Goal: Complete application form: Complete application form

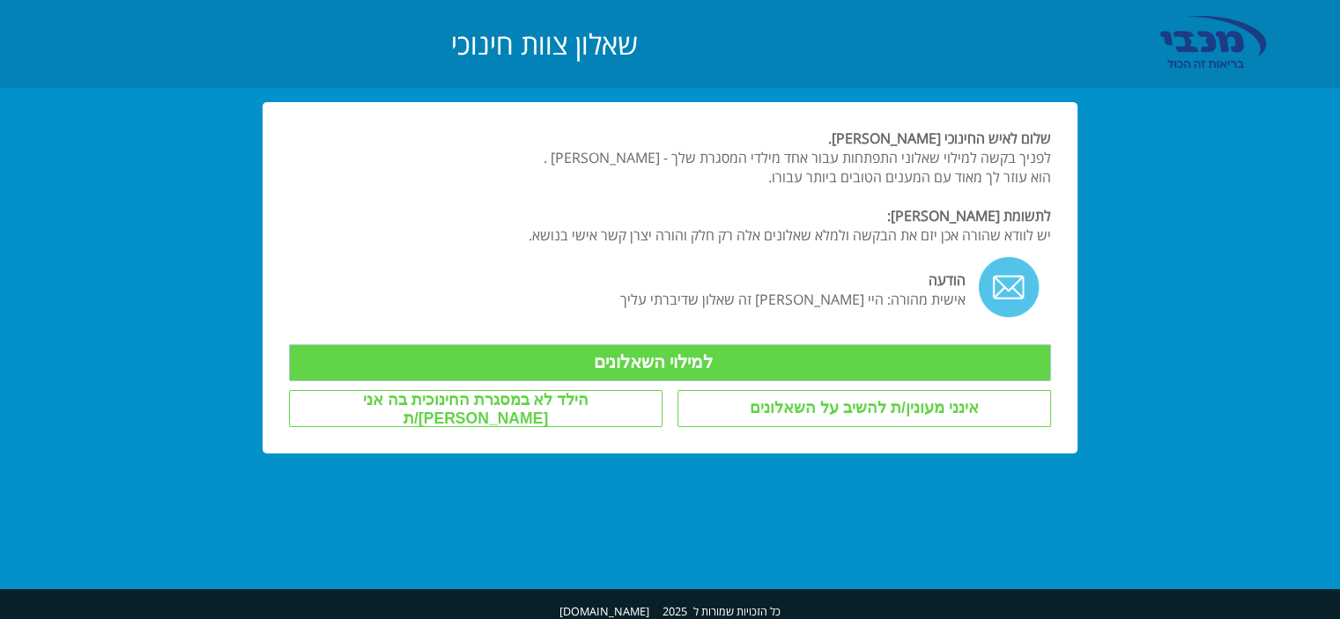
click at [857, 358] on input "למילוי השאלונים" at bounding box center [669, 363] width 761 height 37
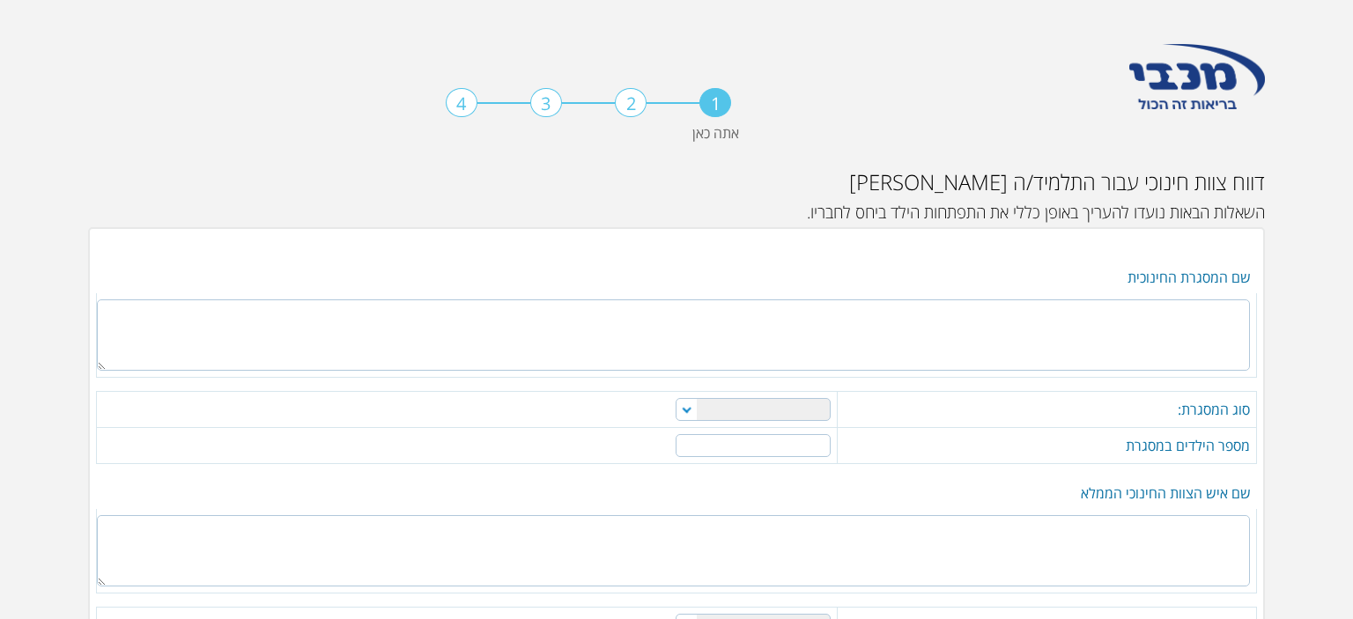
click at [1107, 351] on textarea at bounding box center [673, 335] width 1153 height 71
type textarea "גן הסירה תורני"
click at [783, 400] on select "מטפלת משפחתון מעון פרטי מעון יום מוכר גן ילדים אחר" at bounding box center [753, 409] width 155 height 23
select select "4"
click at [677, 398] on select "מטפלת משפחתון מעון פרטי מעון יום מוכר גן ילדים אחר" at bounding box center [753, 409] width 155 height 23
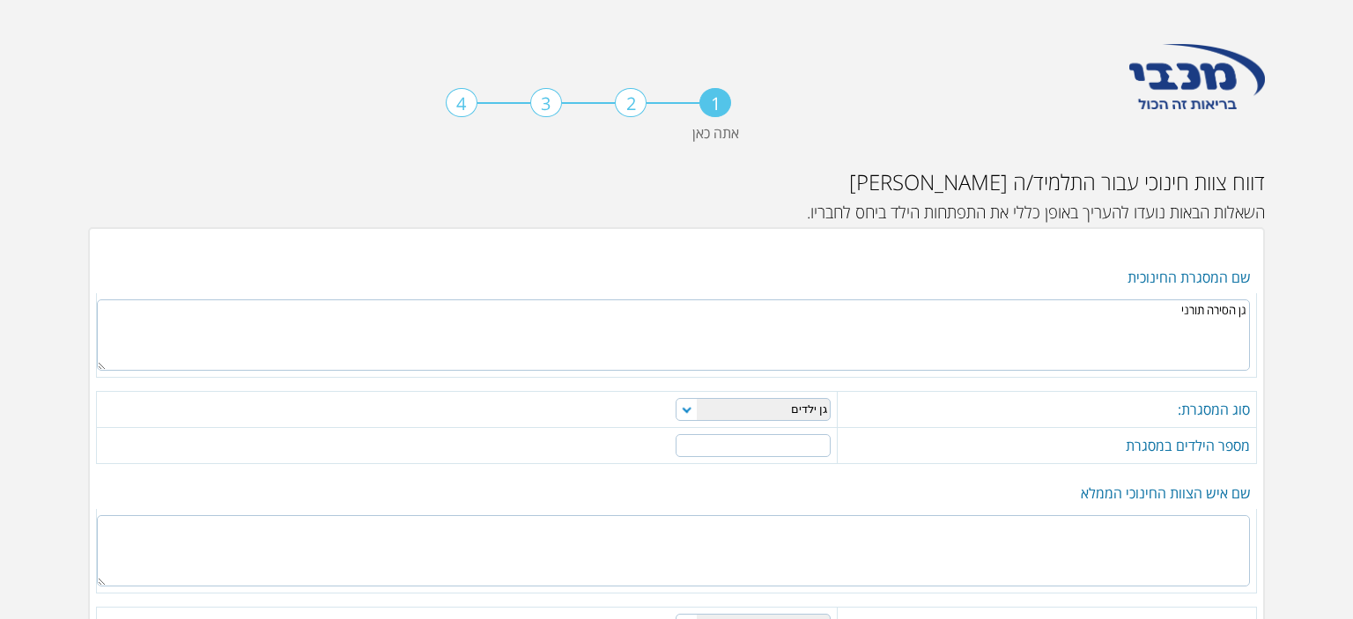
click at [782, 440] on input "number" at bounding box center [753, 445] width 155 height 23
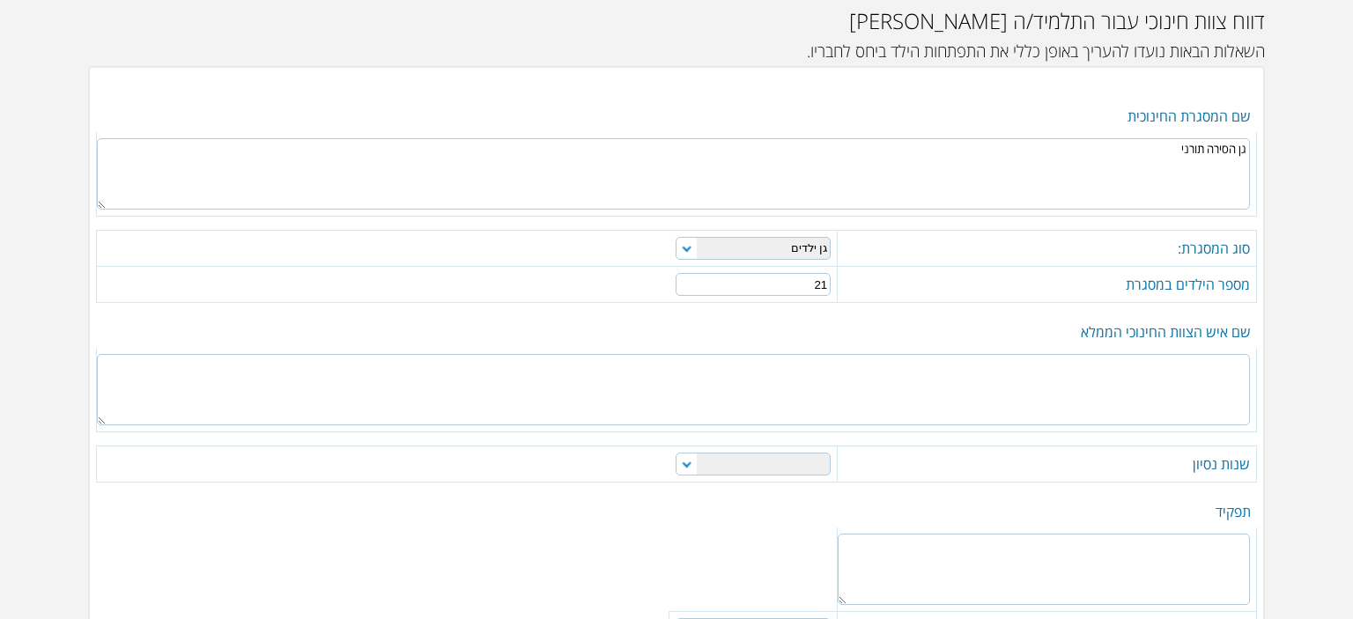
scroll to position [176, 0]
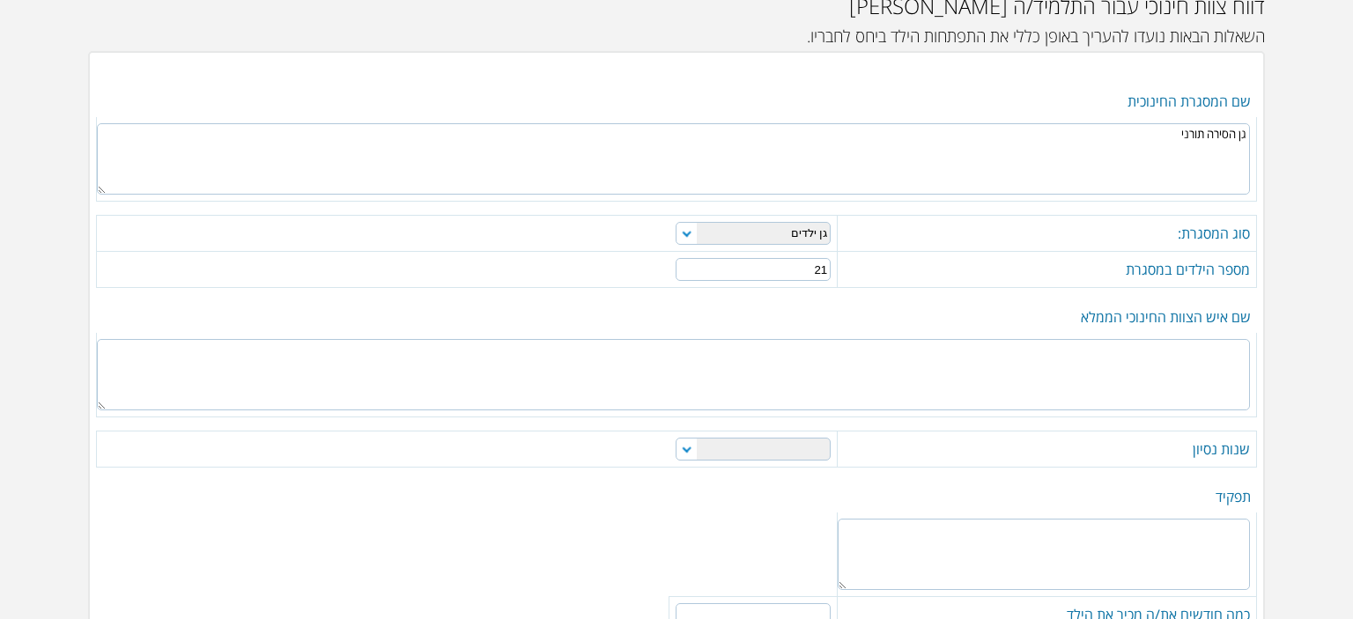
type input "21"
click at [941, 383] on textarea at bounding box center [673, 374] width 1153 height 71
click at [1154, 395] on textarea "אורעיה" at bounding box center [673, 374] width 1153 height 71
type textarea "[PERSON_NAME]"
click at [1152, 437] on td "שנות נסיון" at bounding box center [1047, 450] width 419 height 36
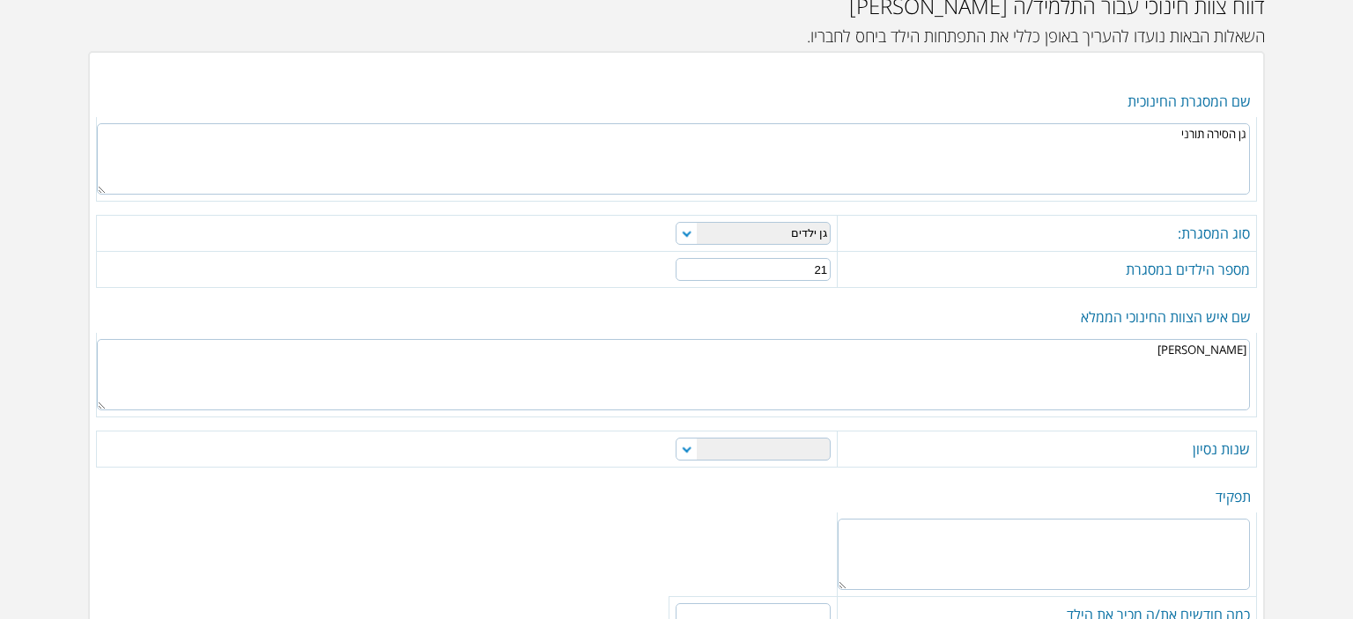
click at [786, 448] on select "0-1 1-3 3-5 5-10 מעל 10" at bounding box center [753, 449] width 155 height 23
select select "3"
click at [677, 438] on select "0-1 1-3 3-5 5-10 מעל 10" at bounding box center [753, 449] width 155 height 23
click at [1167, 564] on textarea at bounding box center [1044, 554] width 412 height 71
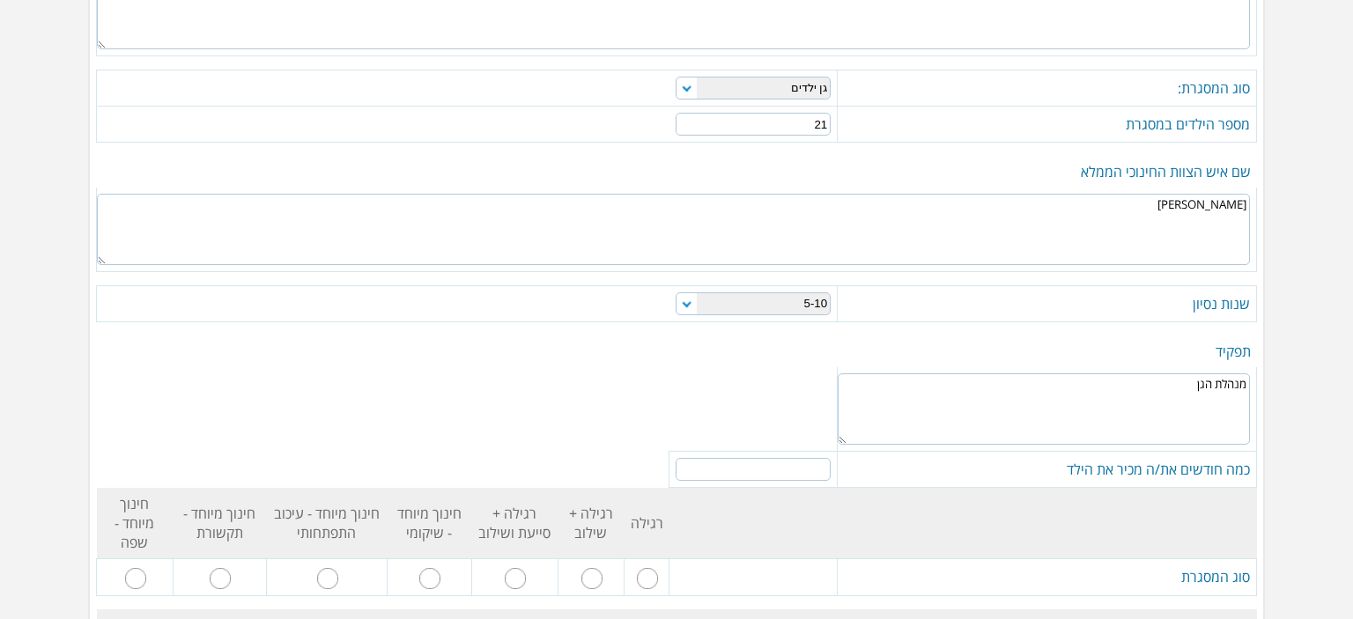
scroll to position [352, 0]
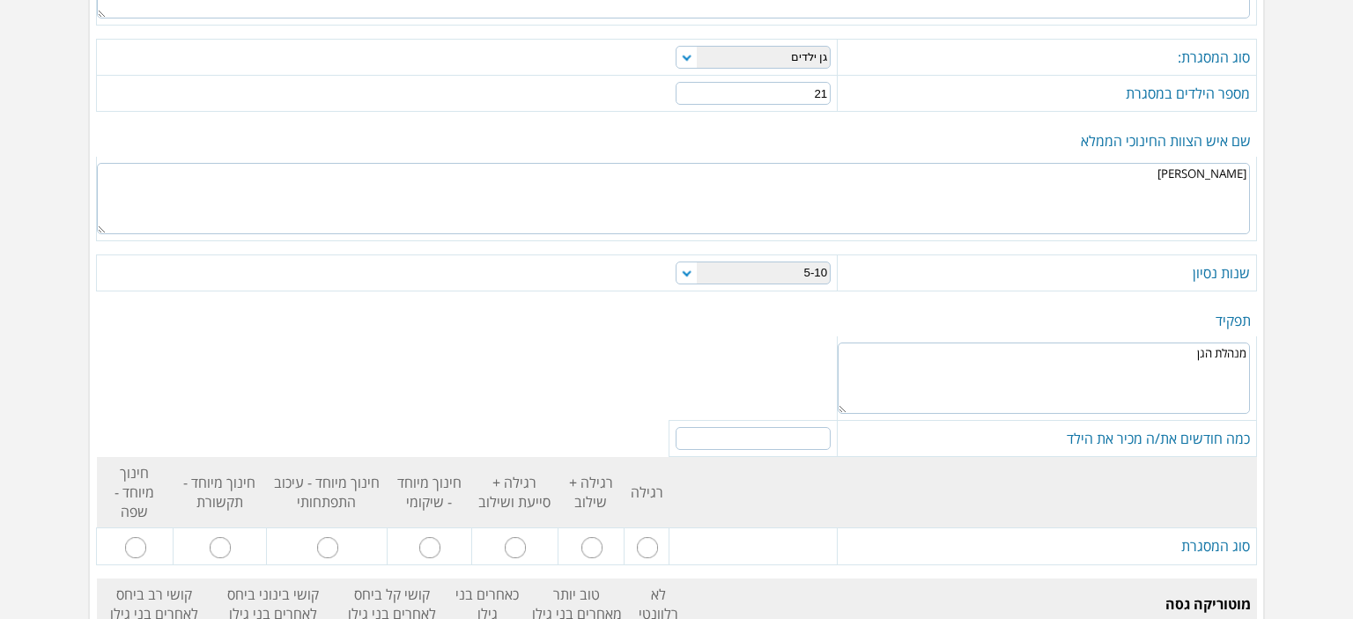
type textarea "מנהלת הגן"
drag, startPoint x: 839, startPoint y: 430, endPoint x: 828, endPoint y: 434, distance: 11.1
click at [829, 433] on tr "כמה חודשים את/ה מכיר את הילד" at bounding box center [677, 439] width 1160 height 36
click at [828, 434] on input "number" at bounding box center [753, 438] width 155 height 23
click at [696, 430] on input "1" at bounding box center [753, 438] width 155 height 23
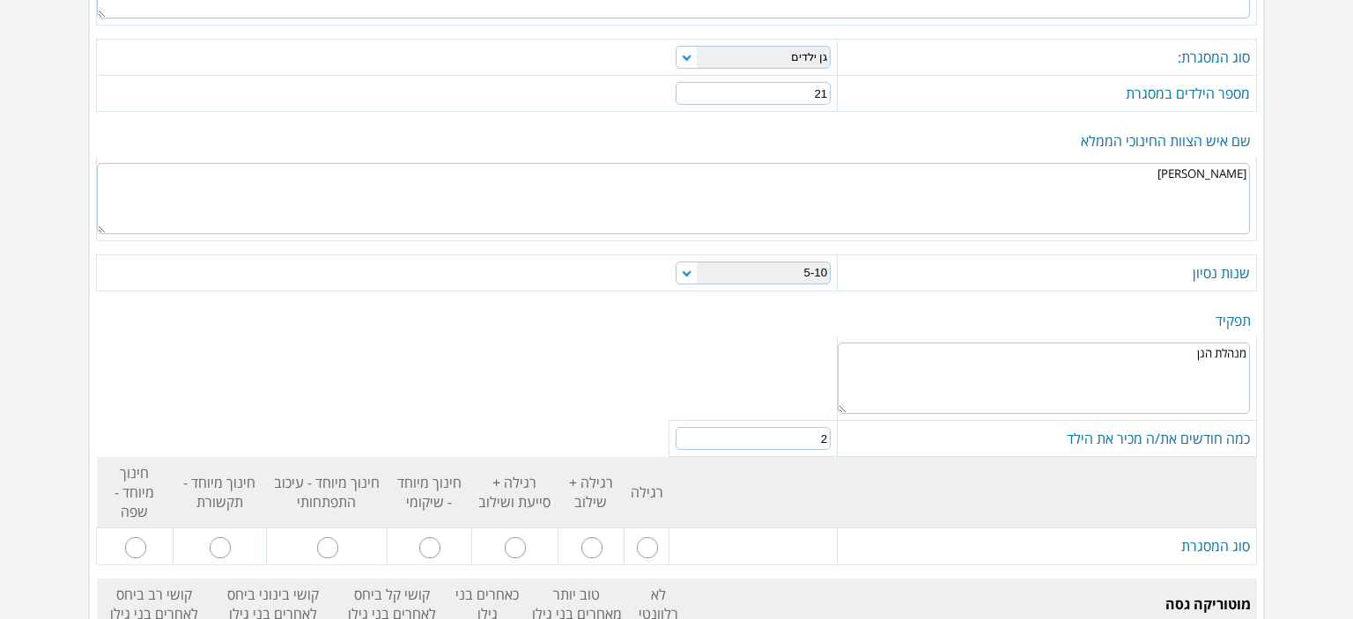
type input "2"
click at [694, 430] on input "2" at bounding box center [753, 438] width 155 height 23
click at [653, 537] on input "radio" at bounding box center [647, 547] width 21 height 21
radio input "true"
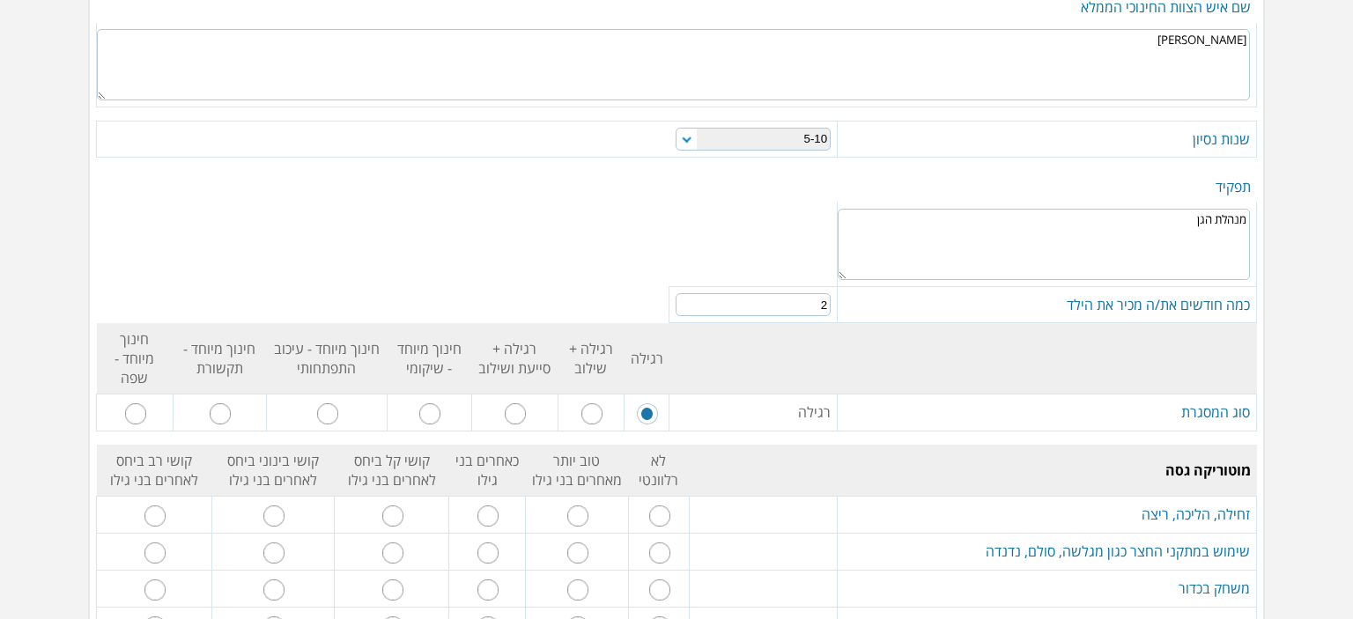
scroll to position [705, 0]
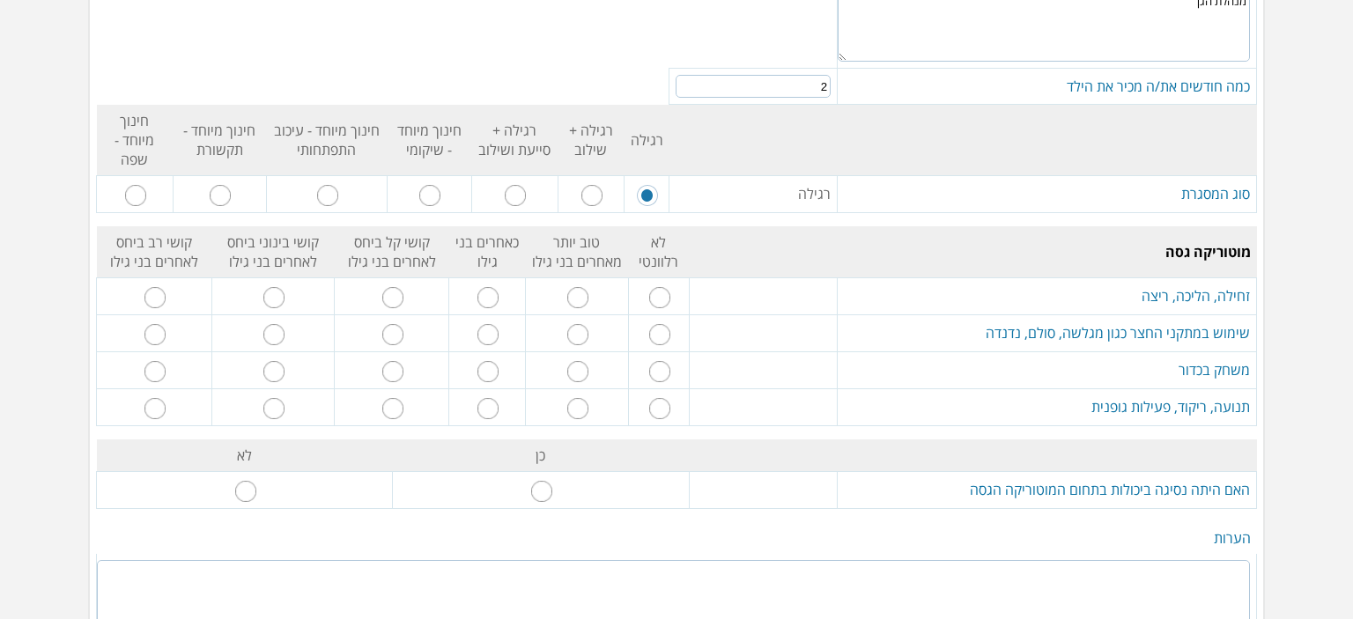
click at [504, 278] on td at bounding box center [487, 296] width 76 height 37
click at [497, 287] on input "radio" at bounding box center [488, 297] width 21 height 21
radio input "true"
click at [485, 324] on input "radio" at bounding box center [488, 334] width 21 height 21
radio input "true"
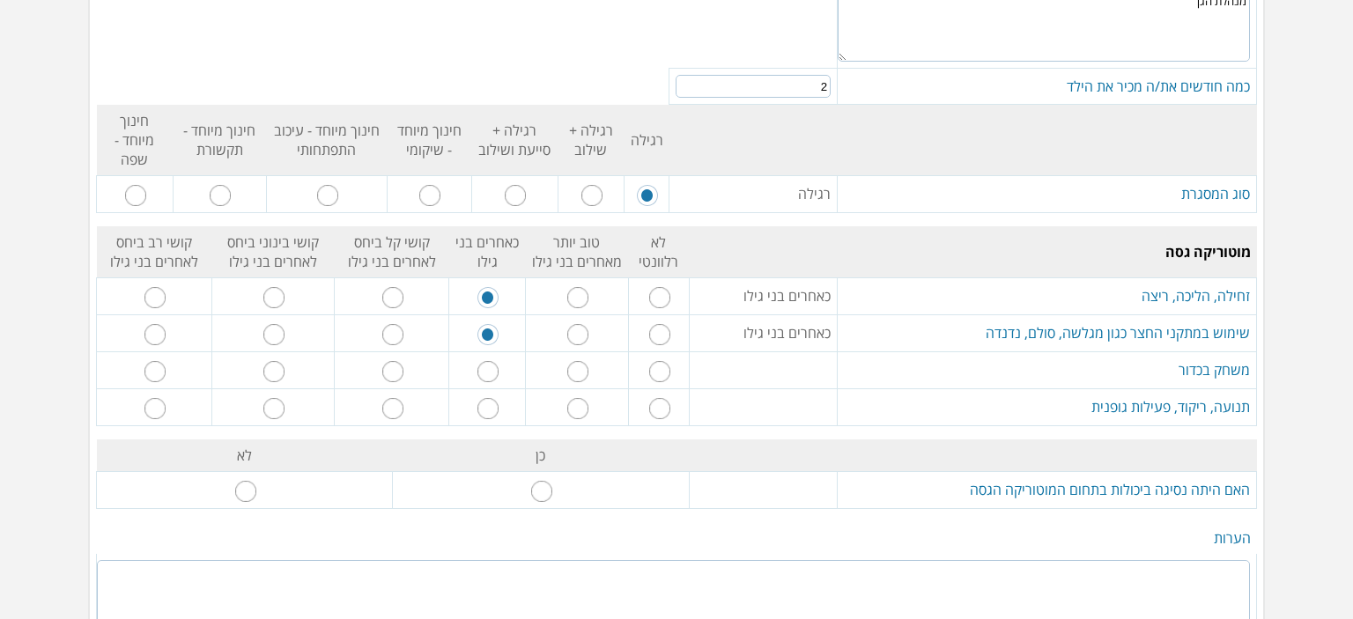
click at [497, 361] on input "radio" at bounding box center [488, 371] width 21 height 21
radio input "true"
click at [499, 398] on input "radio" at bounding box center [488, 408] width 21 height 21
radio input "true"
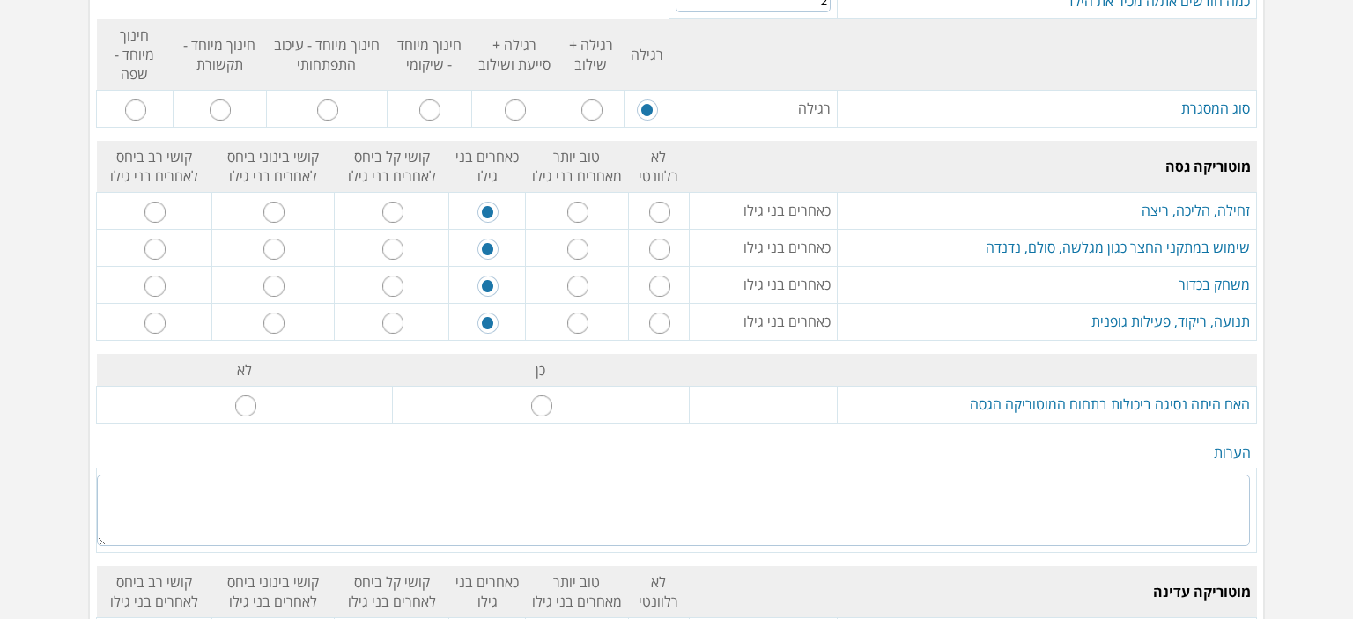
scroll to position [793, 0]
click at [256, 393] on input "radio" at bounding box center [245, 403] width 21 height 21
radio input "true"
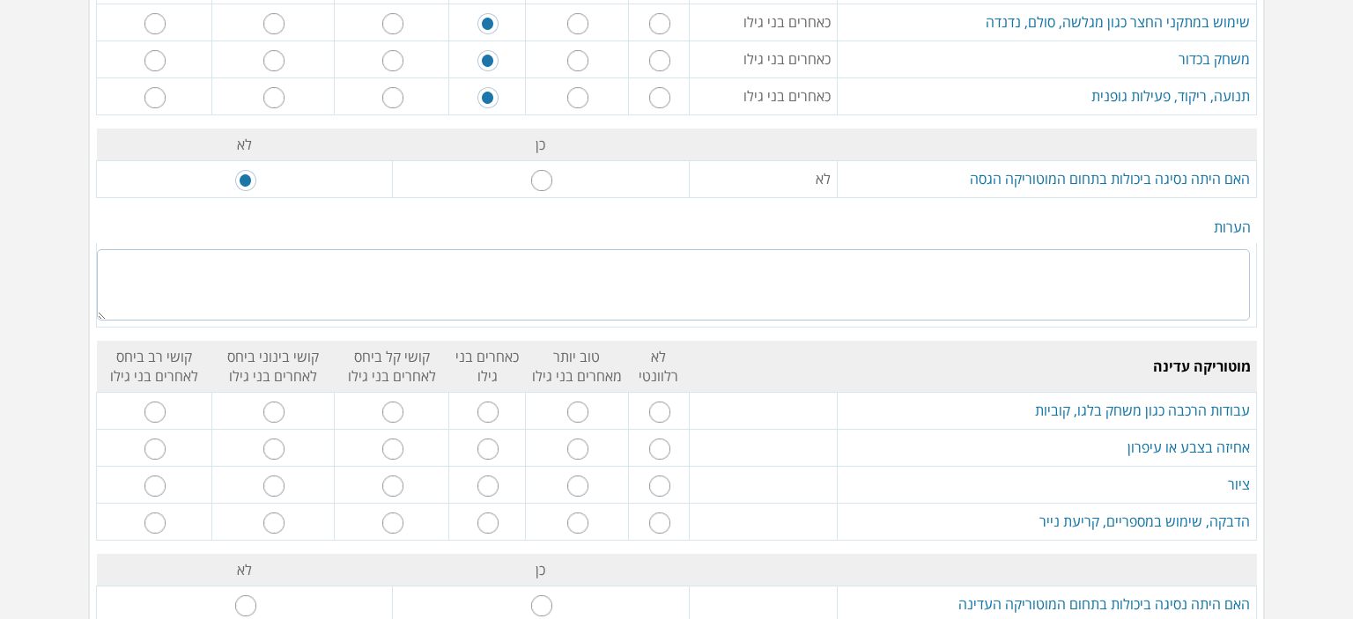
scroll to position [1057, 0]
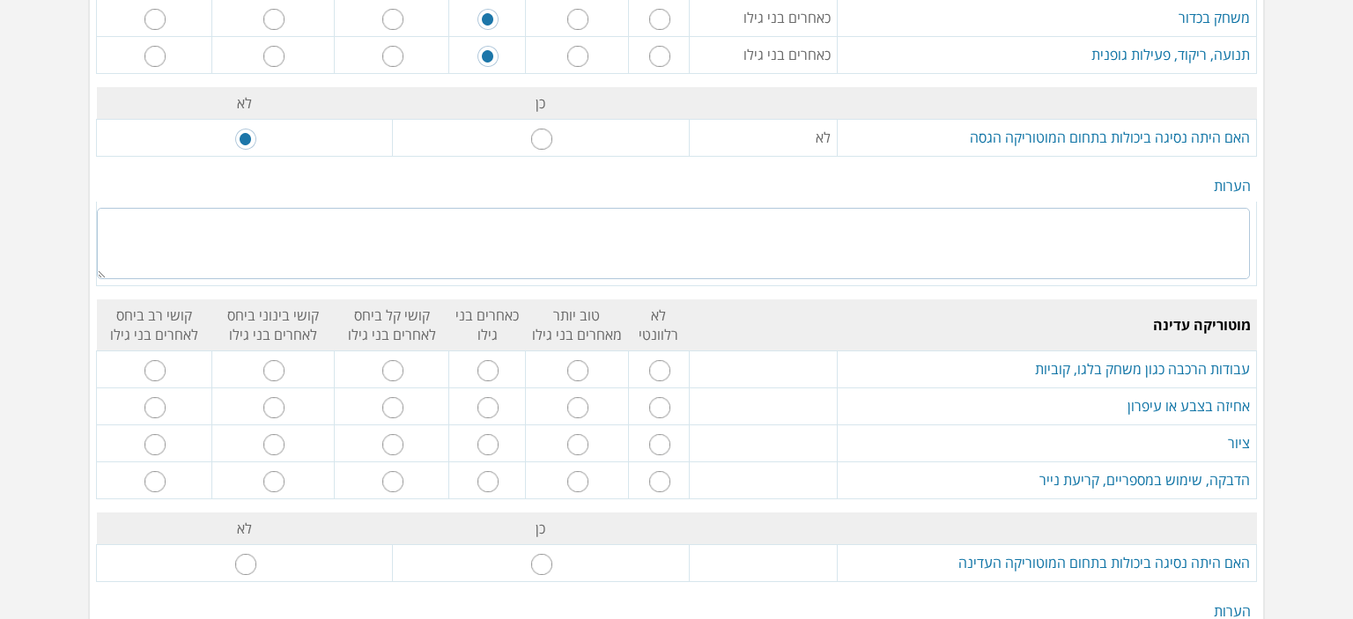
click at [486, 360] on input "radio" at bounding box center [488, 370] width 21 height 21
radio input "true"
click at [404, 397] on input "radio" at bounding box center [392, 407] width 21 height 21
radio input "true"
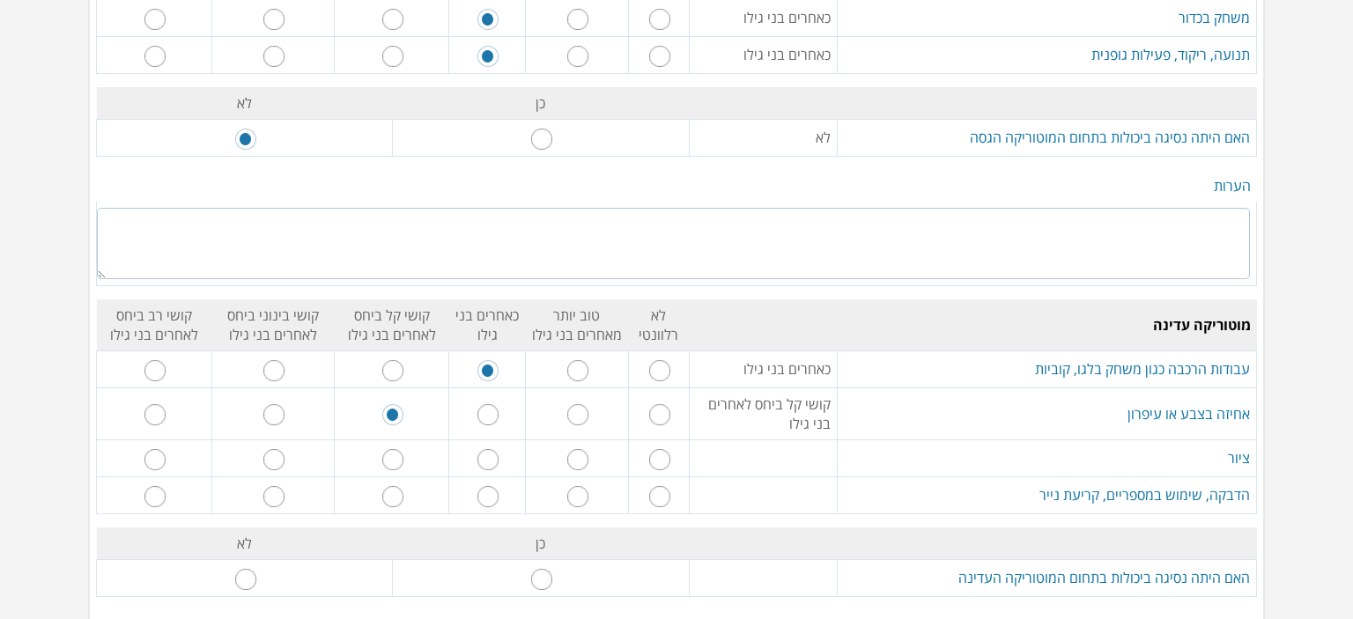
click at [404, 449] on input "radio" at bounding box center [392, 459] width 21 height 21
radio input "true"
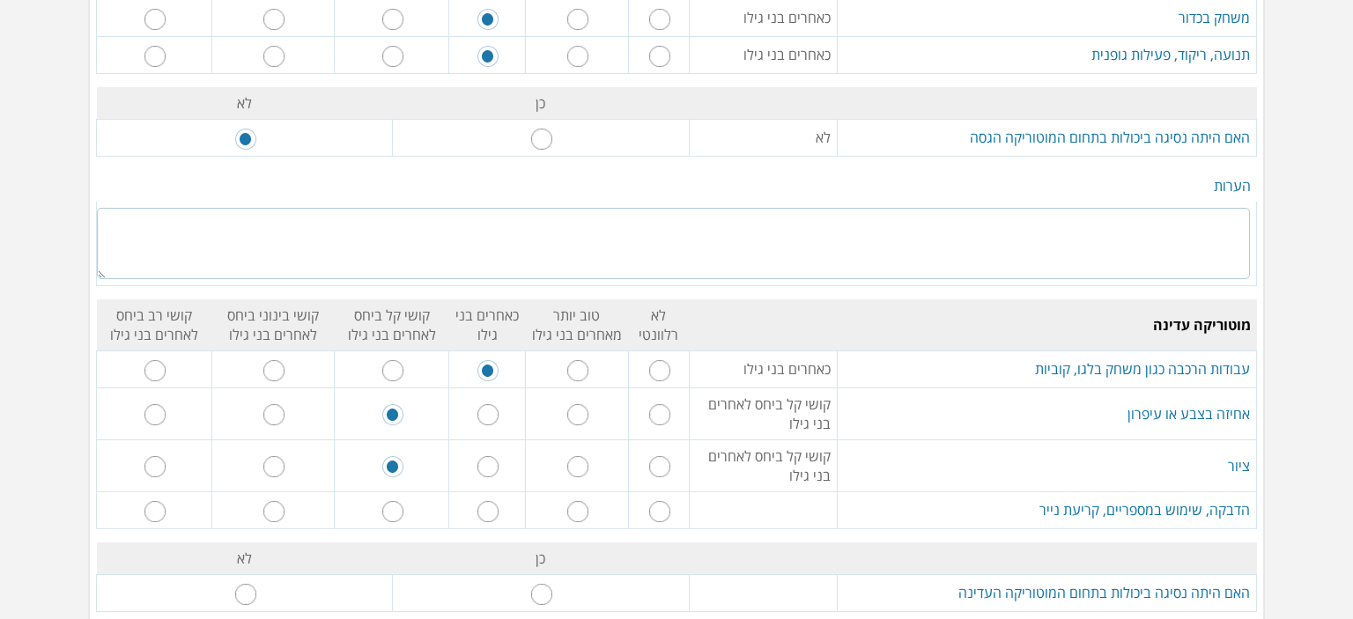
click at [403, 501] on input "radio" at bounding box center [392, 511] width 21 height 21
radio input "true"
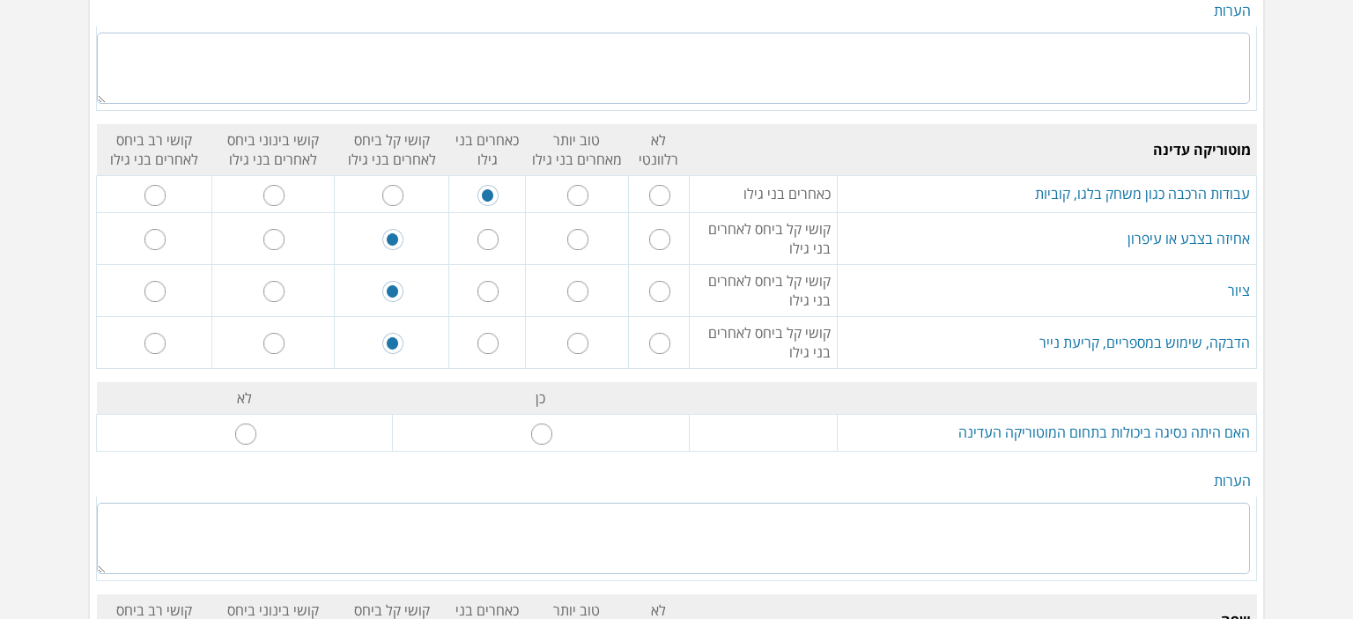
scroll to position [1234, 0]
click at [256, 423] on input "radio" at bounding box center [245, 433] width 21 height 21
radio input "true"
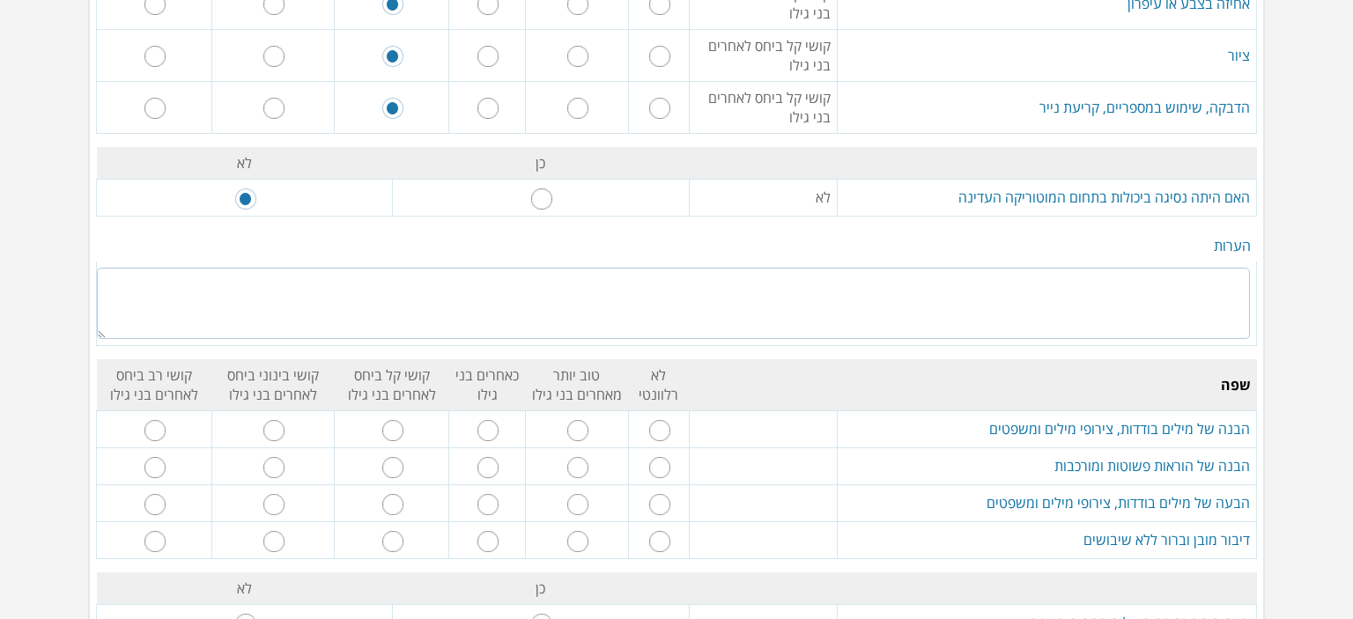
scroll to position [1498, 0]
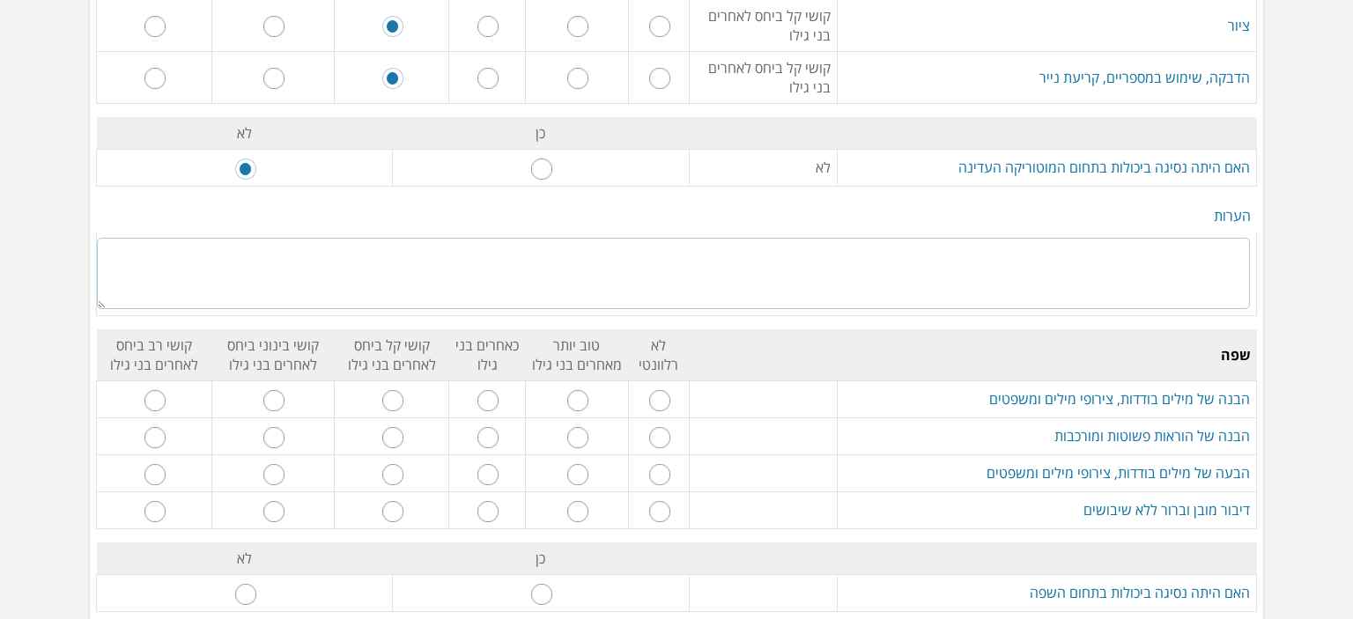
click at [166, 390] on input "radio" at bounding box center [155, 400] width 21 height 21
radio input "true"
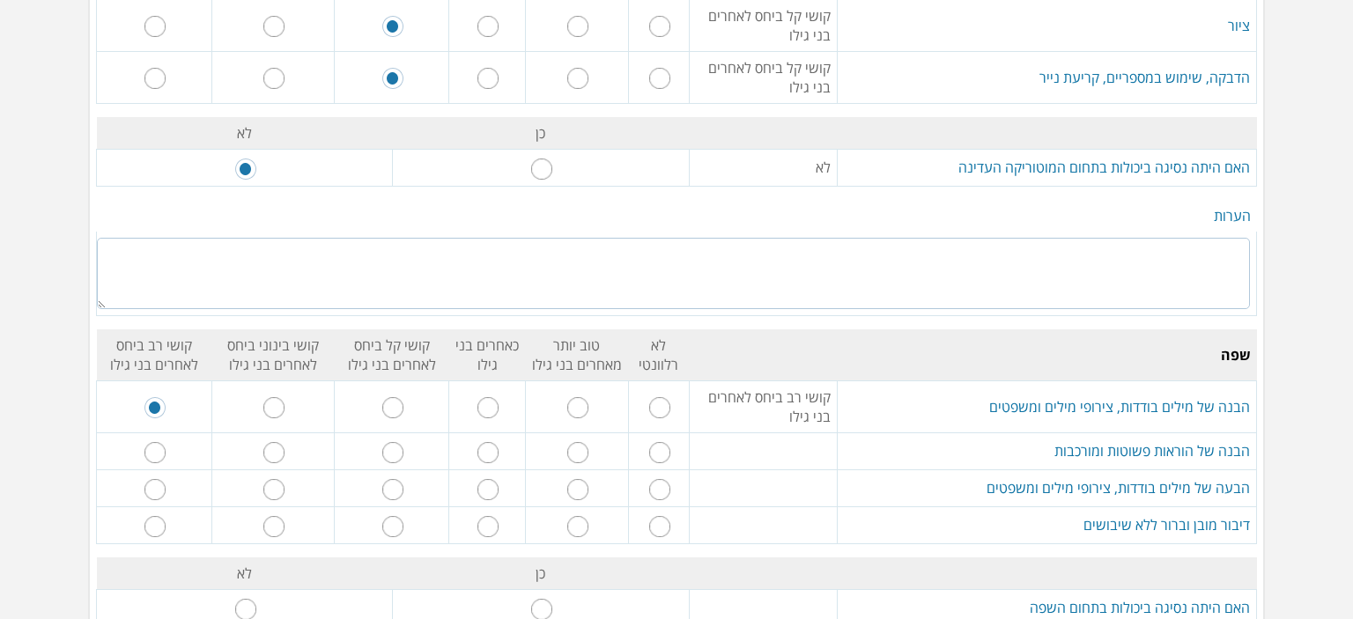
click at [166, 442] on input "radio" at bounding box center [155, 452] width 21 height 21
radio input "true"
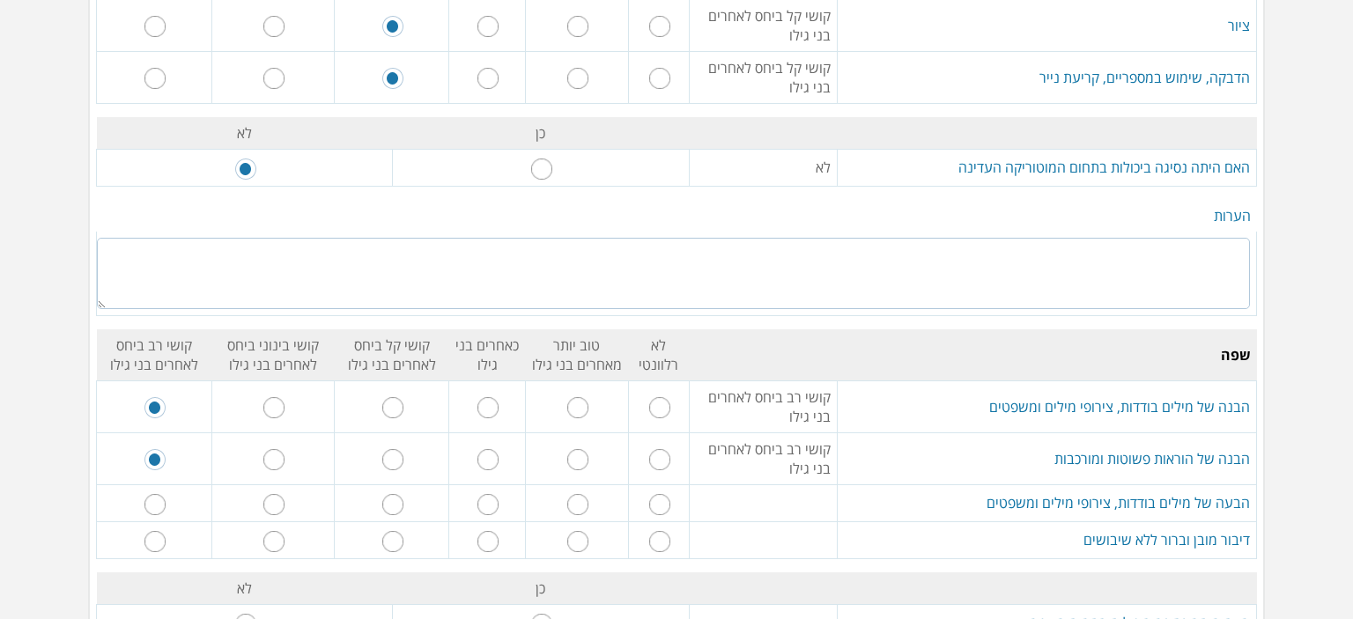
drag, startPoint x: 175, startPoint y: 461, endPoint x: 169, endPoint y: 509, distance: 48.9
click at [166, 494] on input "radio" at bounding box center [155, 504] width 21 height 21
radio input "true"
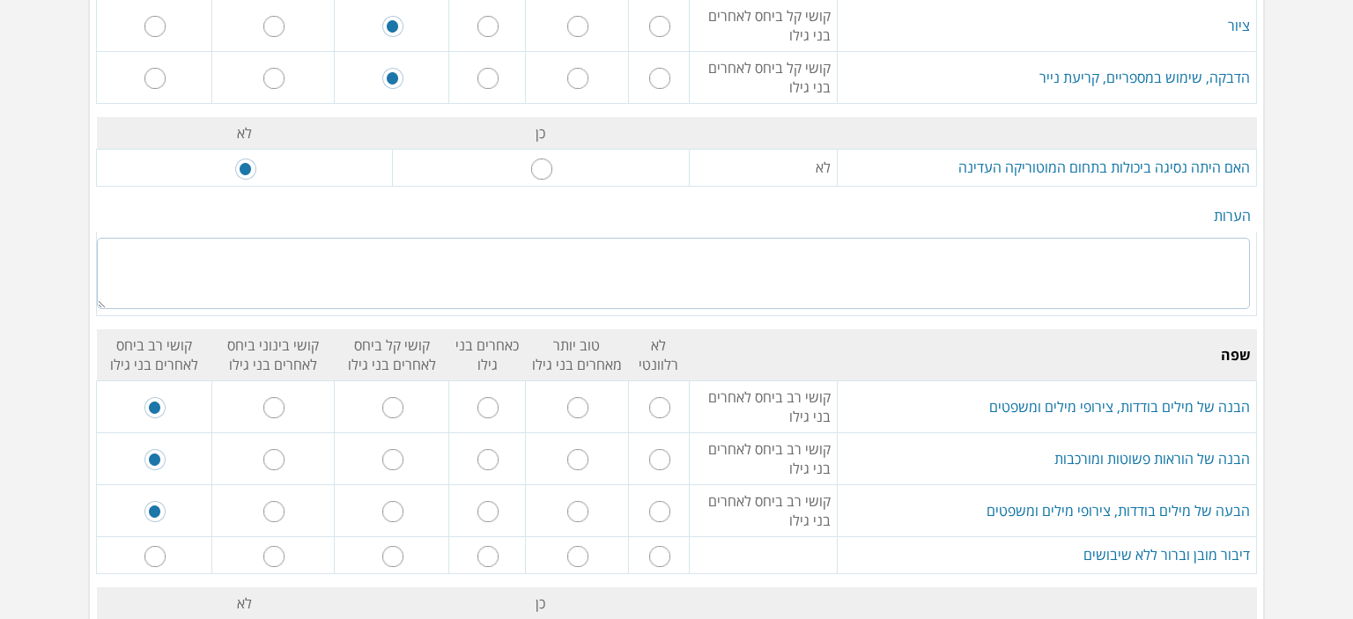
drag, startPoint x: 169, startPoint y: 524, endPoint x: 165, endPoint y: 508, distance: 16.5
click at [166, 546] on input "radio" at bounding box center [155, 556] width 21 height 21
radio input "true"
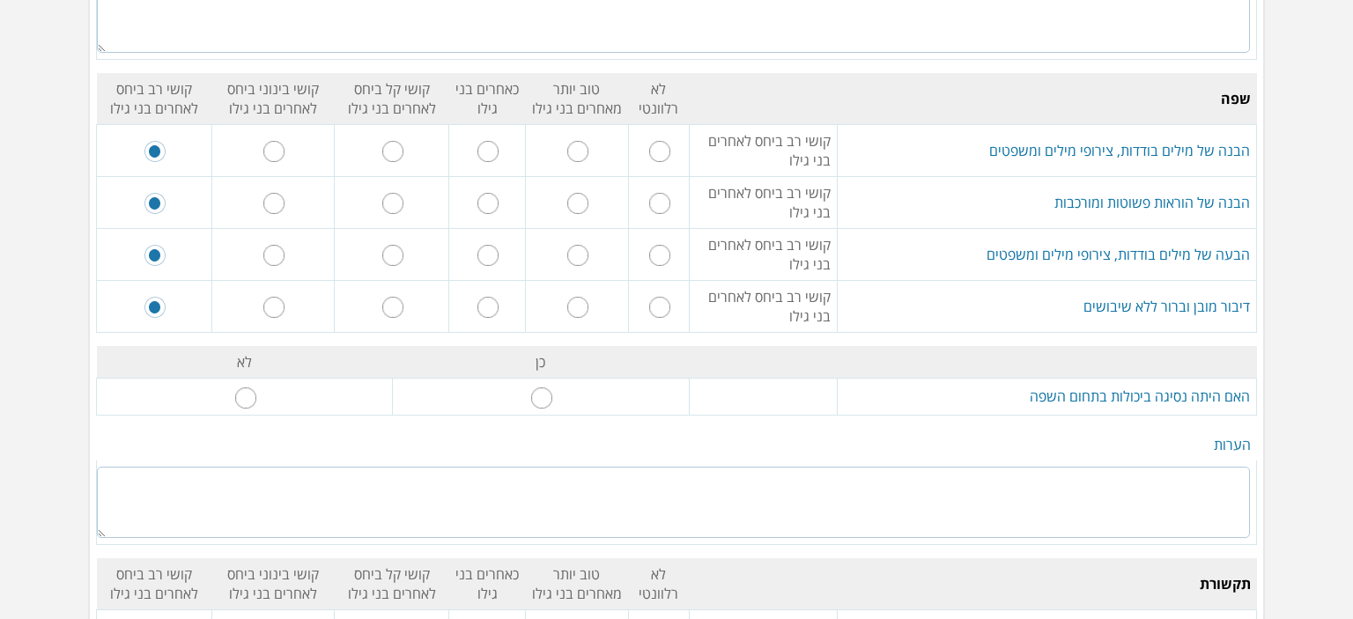
scroll to position [1762, 0]
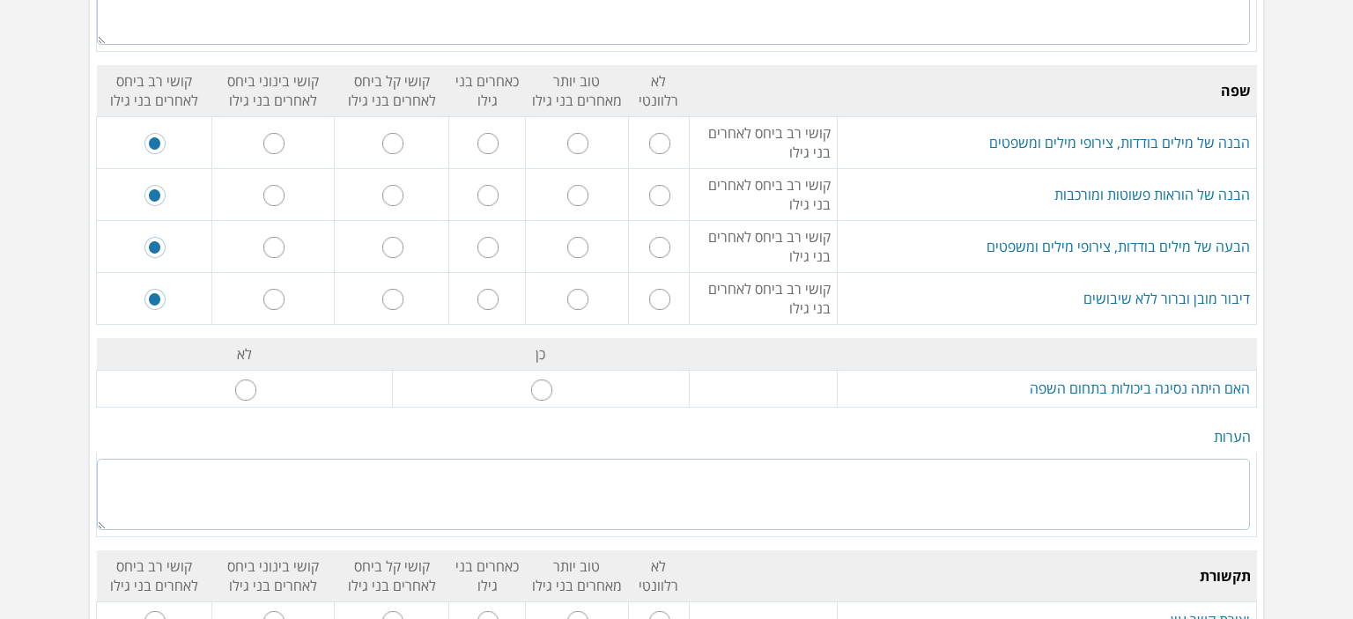
click at [253, 380] on input "radio" at bounding box center [245, 390] width 21 height 21
radio input "true"
click at [874, 464] on textarea at bounding box center [673, 494] width 1153 height 71
click at [955, 459] on textarea "אני מכירה את [PERSON_NAME] במצבו הנוכחי כך שאיני יודעת אם הייתה נסיבגה. הקושי ה…" at bounding box center [673, 494] width 1153 height 71
click at [948, 459] on textarea "אני מכירה את [PERSON_NAME] במצבו הנוכחי כך שאיני יודעת אם הייתה נסיבגה. הקושי ה…" at bounding box center [673, 494] width 1153 height 71
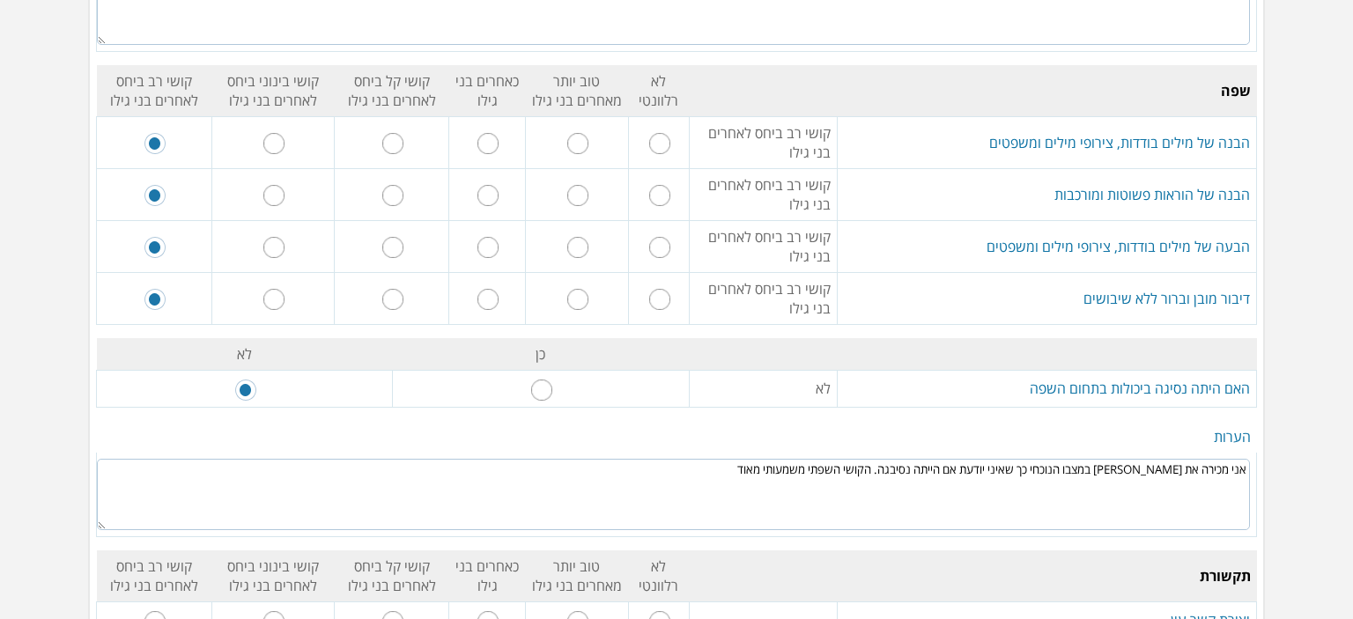
click at [943, 459] on textarea "אני מכירה את [PERSON_NAME] במצבו הנוכחי כך שאיני יודעת אם הייתה נסיבגה. הקושי ה…" at bounding box center [673, 494] width 1153 height 71
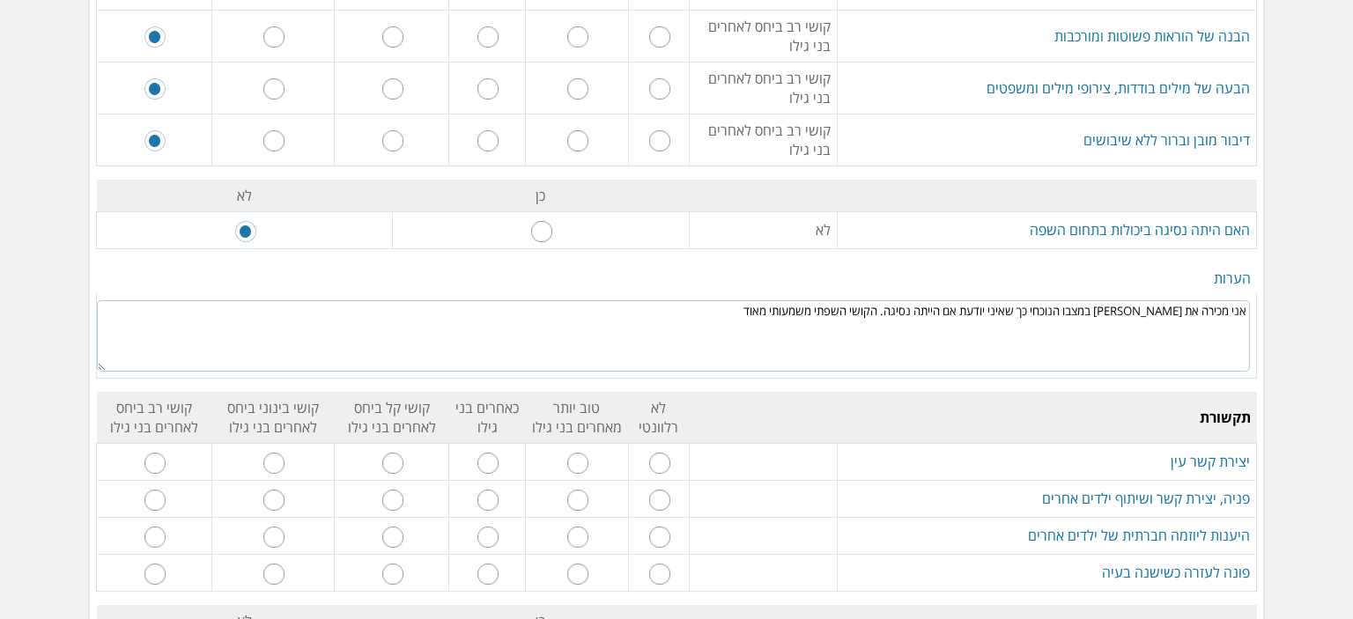
scroll to position [1938, 0]
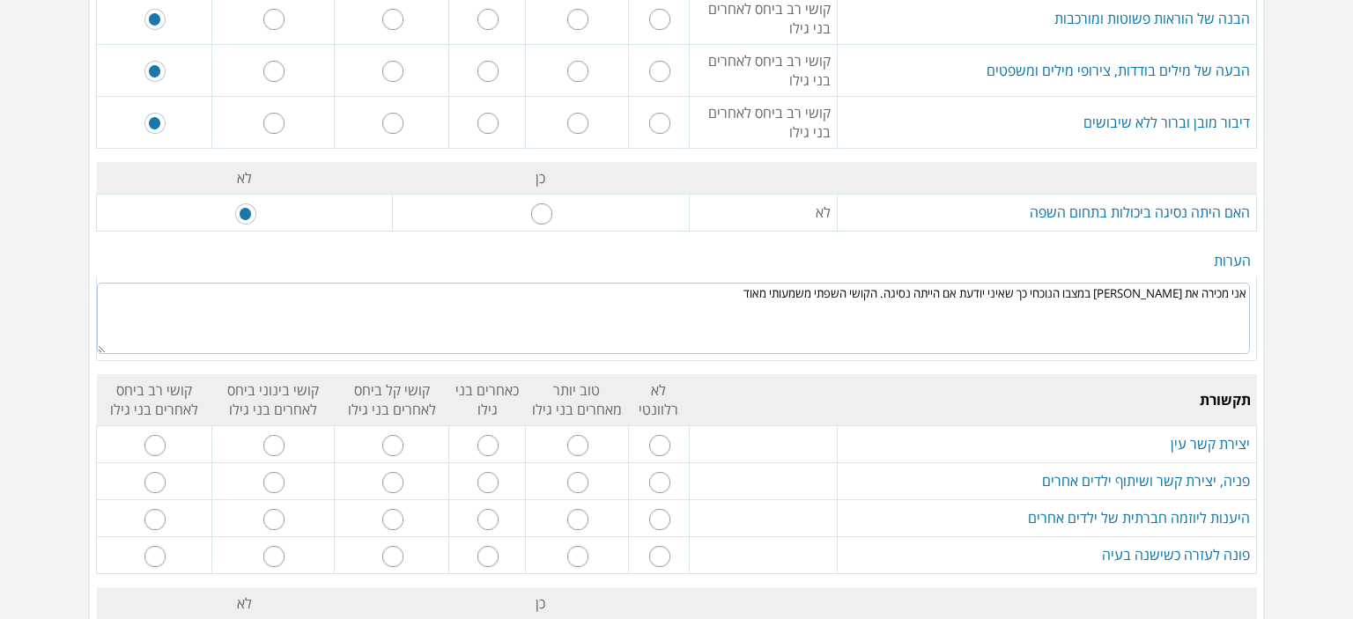
type textarea "אני מכירה את [PERSON_NAME] במצבו הנוכחי כך שאיני יודעת אם הייתה נסיגה. הקושי הש…"
click at [499, 435] on input "radio" at bounding box center [488, 445] width 21 height 21
radio input "true"
click at [163, 472] on input "radio" at bounding box center [155, 482] width 21 height 21
radio input "true"
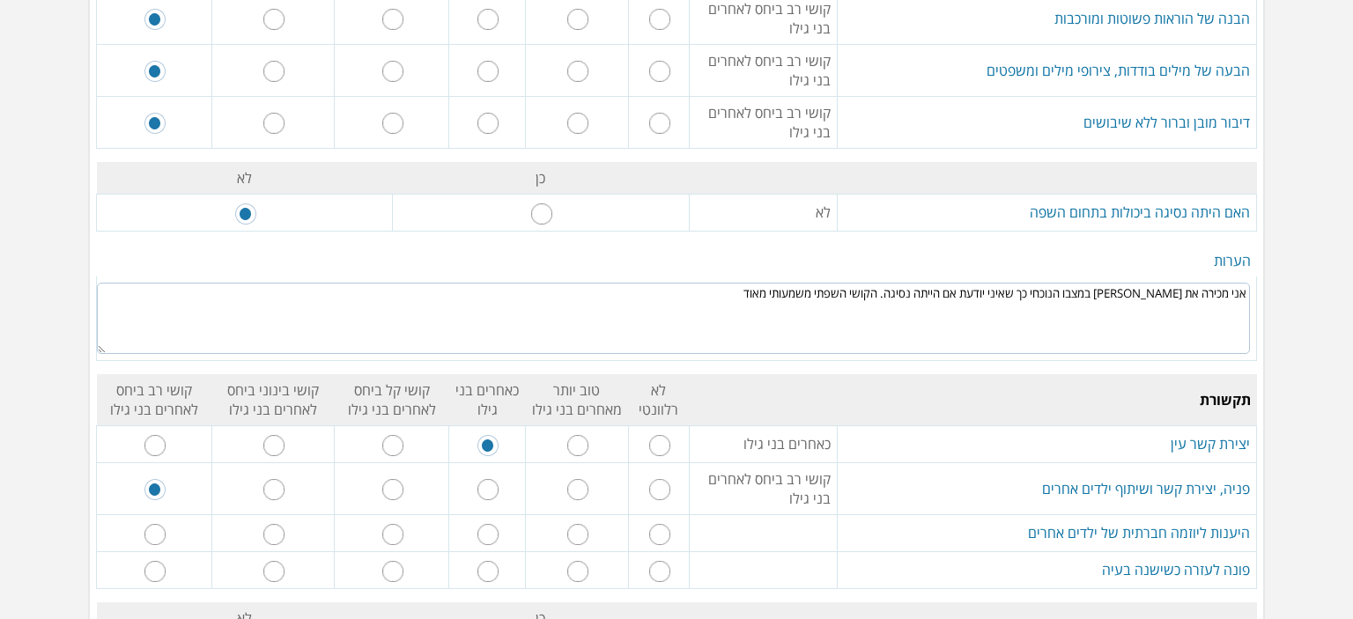
drag, startPoint x: 300, startPoint y: 511, endPoint x: 288, endPoint y: 497, distance: 18.2
click at [297, 509] on tbody "תקשורת לא רלוונטי טוב יותר מאחרים בני גילו כאחרים בני גילו קושי קל ביחס לאחרים …" at bounding box center [677, 481] width 1160 height 215
click at [285, 524] on input "radio" at bounding box center [273, 534] width 21 height 21
radio input "true"
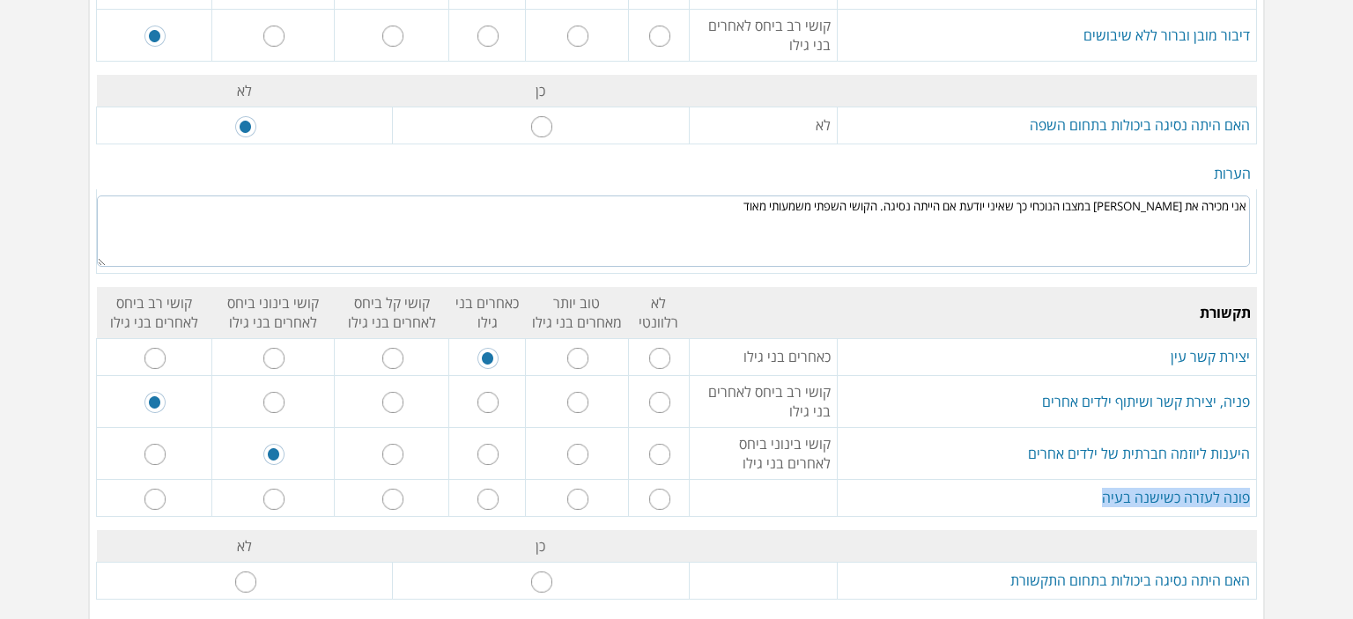
scroll to position [2027, 0]
click at [499, 488] on input "radio" at bounding box center [488, 498] width 21 height 21
radio input "true"
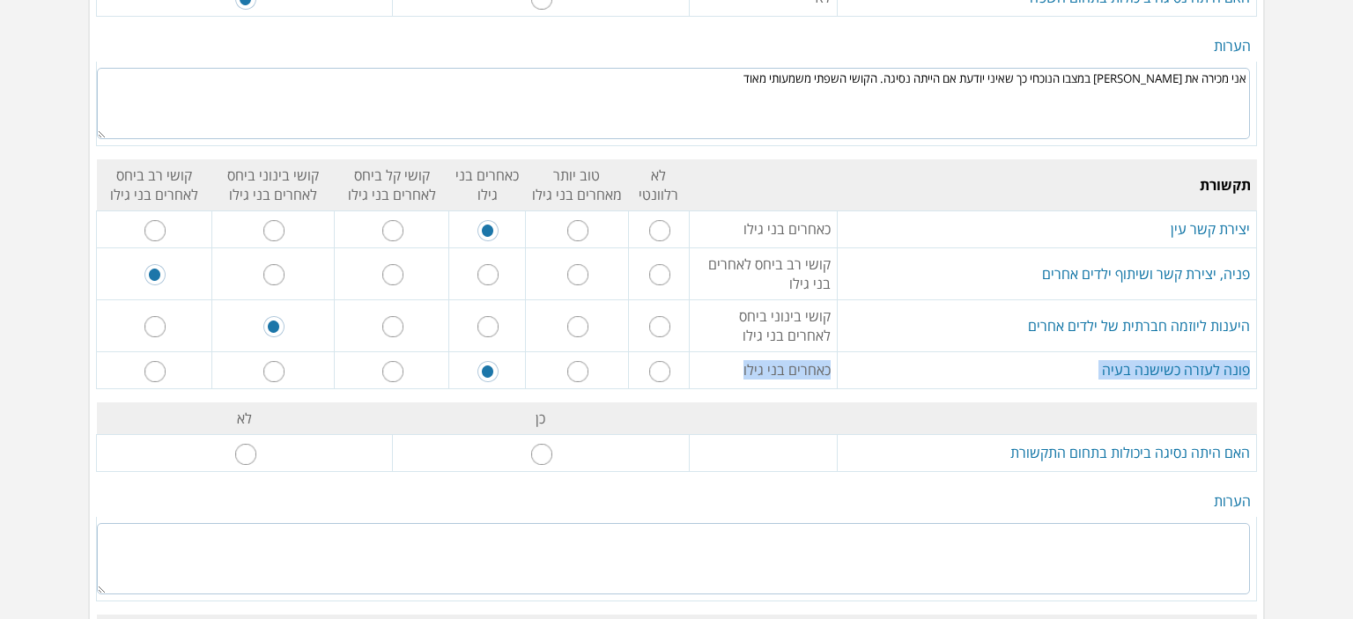
scroll to position [2203, 0]
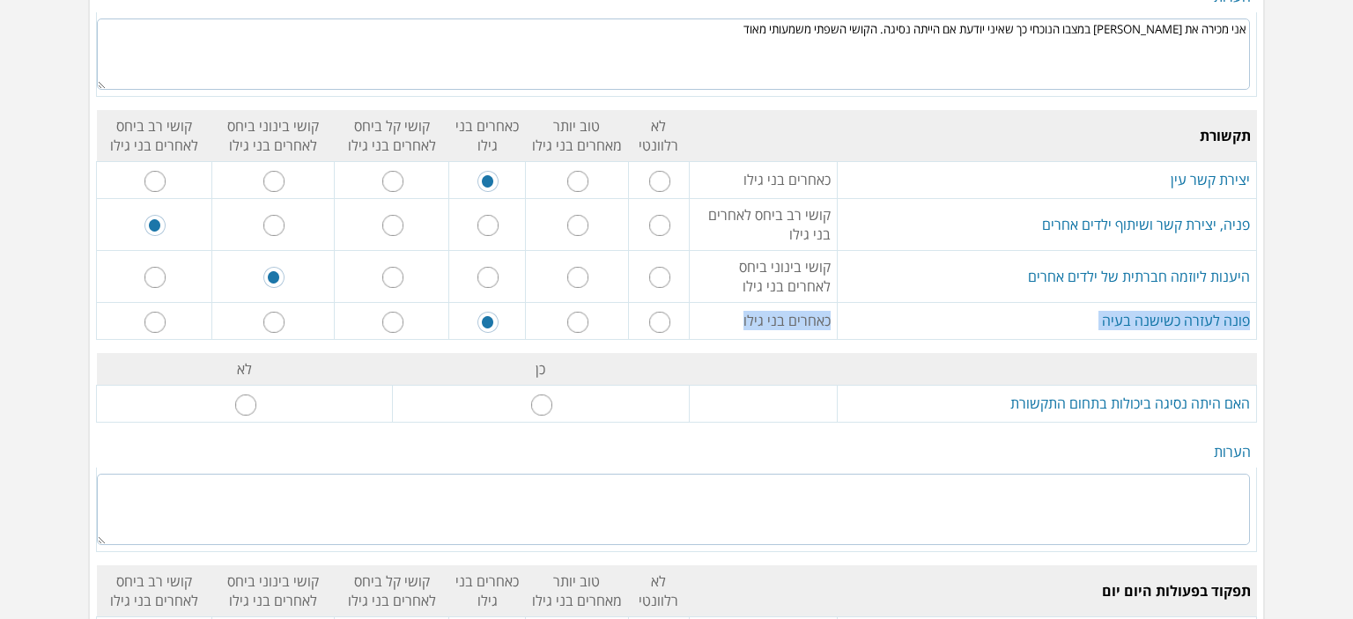
click at [254, 395] on input "radio" at bounding box center [245, 405] width 21 height 21
radio input "true"
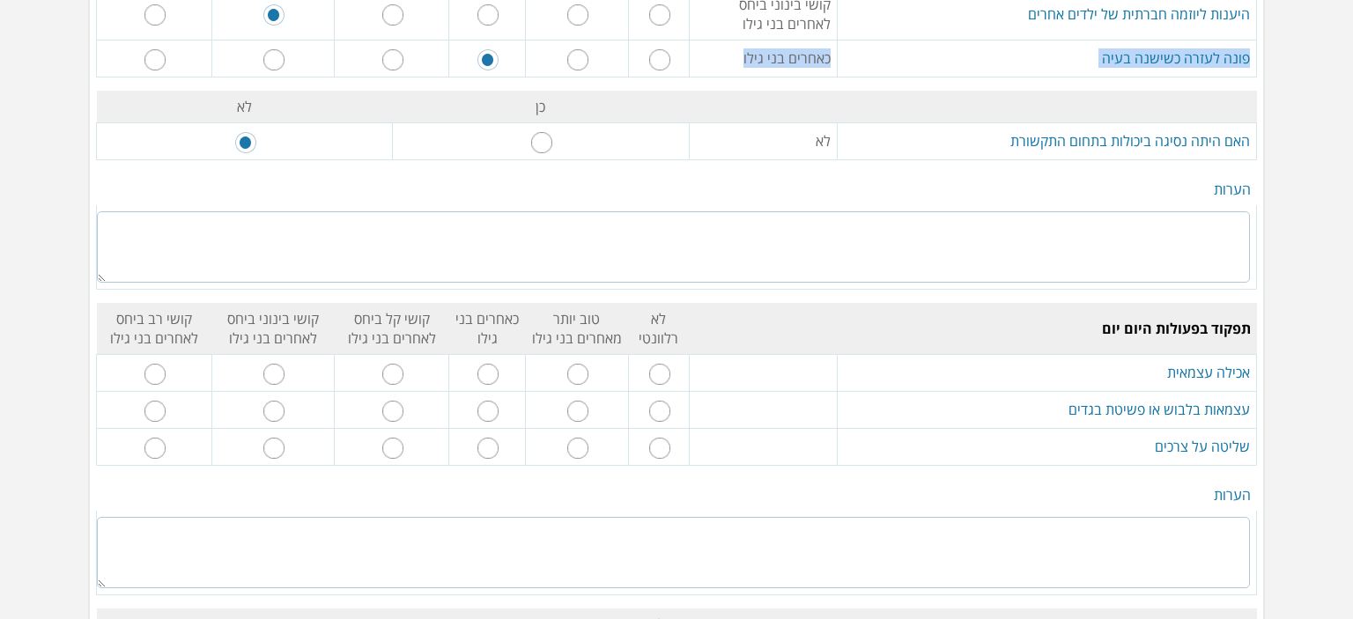
scroll to position [2467, 0]
click at [495, 362] on input "radio" at bounding box center [488, 372] width 21 height 21
radio input "true"
click at [497, 399] on input "radio" at bounding box center [488, 409] width 21 height 21
radio input "true"
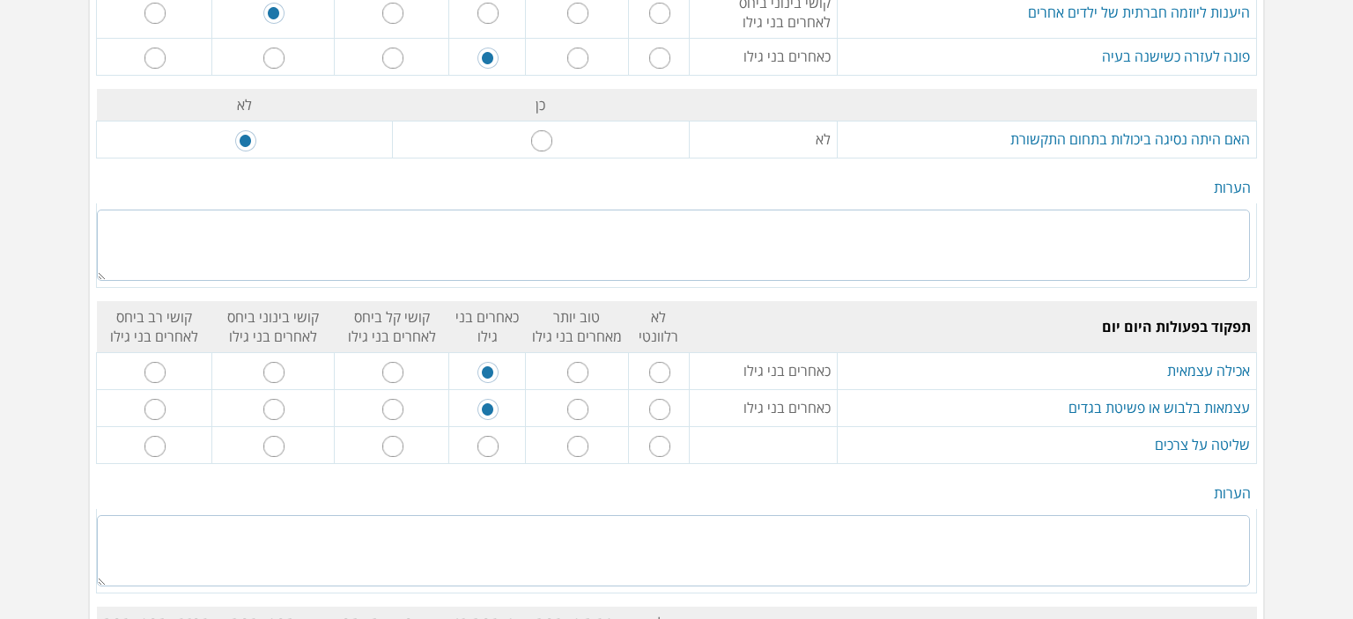
click at [502, 426] on td at bounding box center [487, 444] width 76 height 37
click at [499, 436] on input "radio" at bounding box center [488, 446] width 21 height 21
radio input "true"
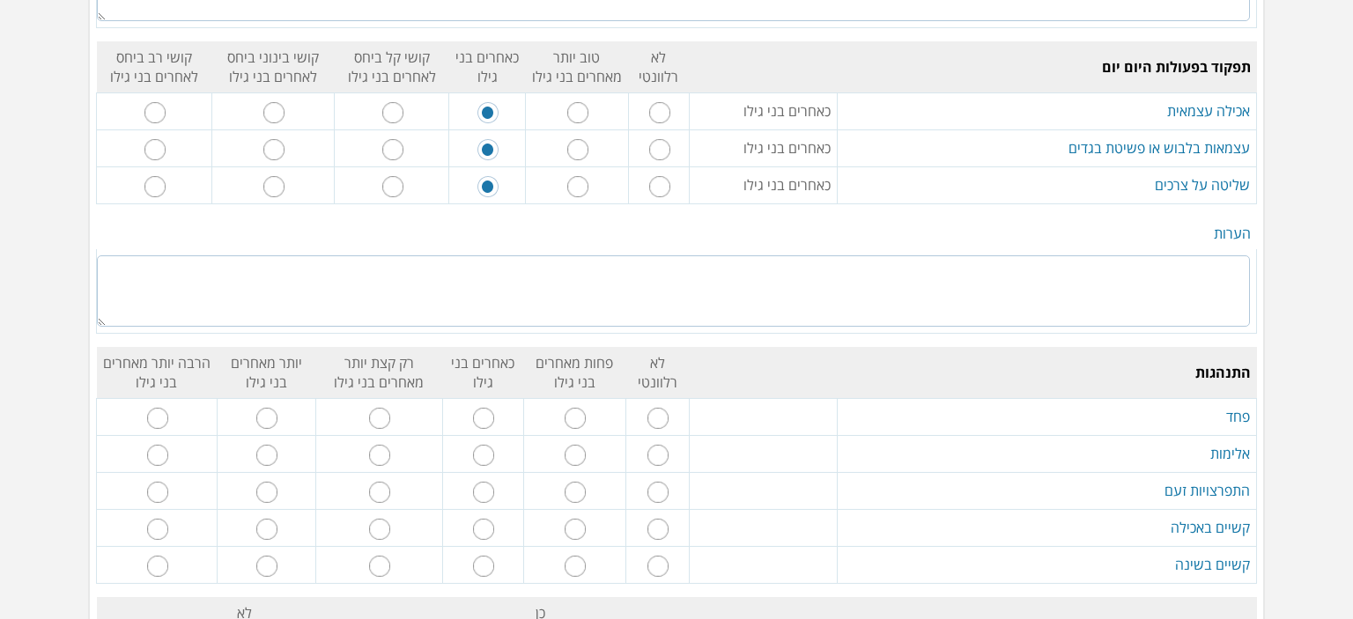
scroll to position [2731, 0]
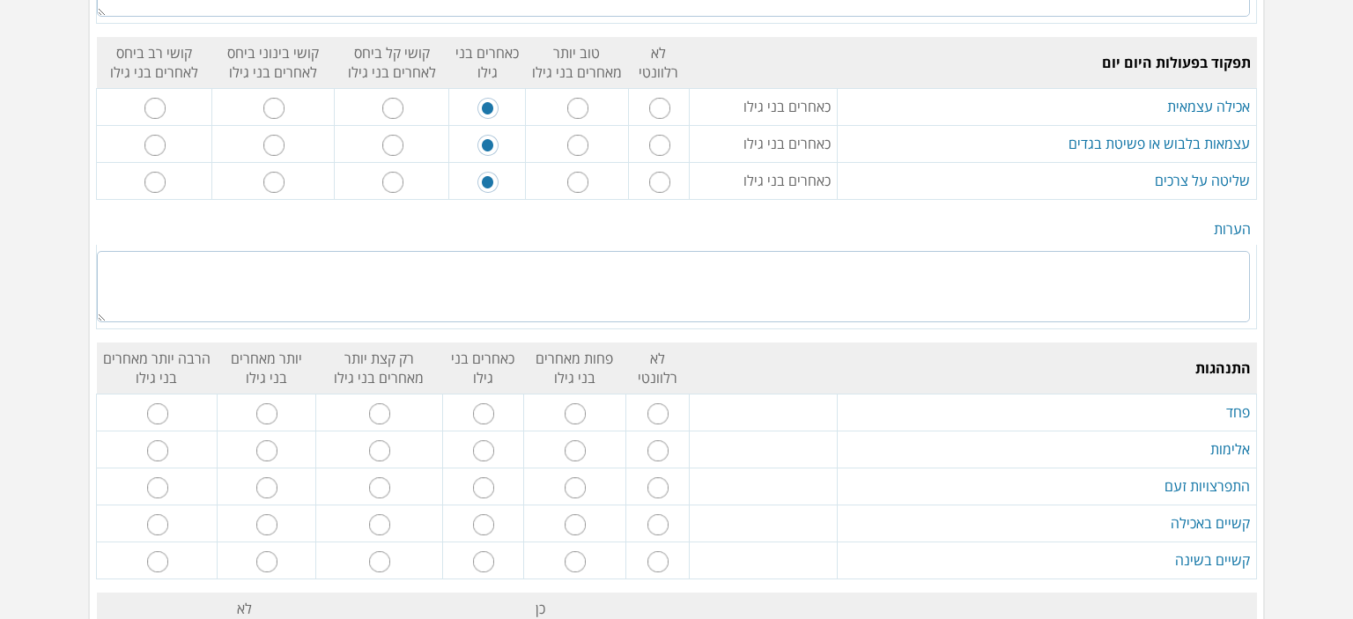
click at [662, 404] on input "radio" at bounding box center [658, 414] width 21 height 21
radio input "true"
click at [661, 441] on input "radio" at bounding box center [658, 451] width 21 height 21
radio input "true"
click at [660, 478] on input "radio" at bounding box center [658, 488] width 21 height 21
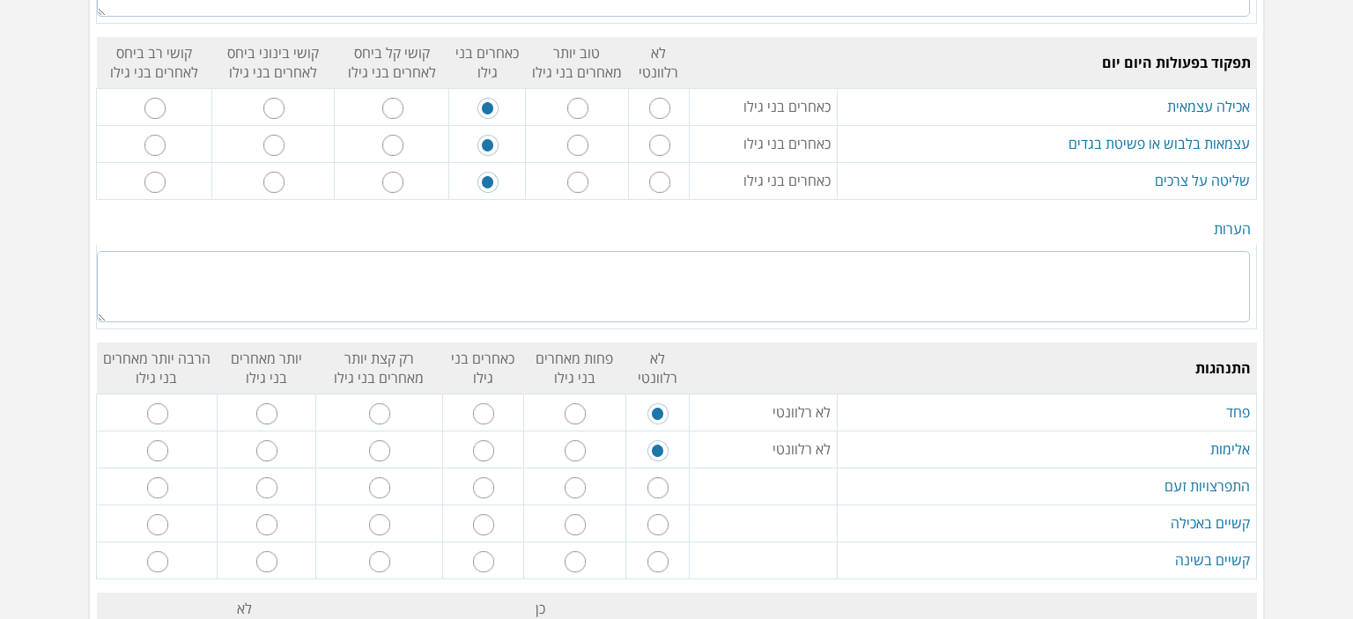
radio input "true"
click at [660, 515] on input "radio" at bounding box center [658, 525] width 21 height 21
radio input "true"
drag, startPoint x: 666, startPoint y: 496, endPoint x: 666, endPoint y: 507, distance: 10.6
click at [666, 542] on td at bounding box center [657, 560] width 63 height 37
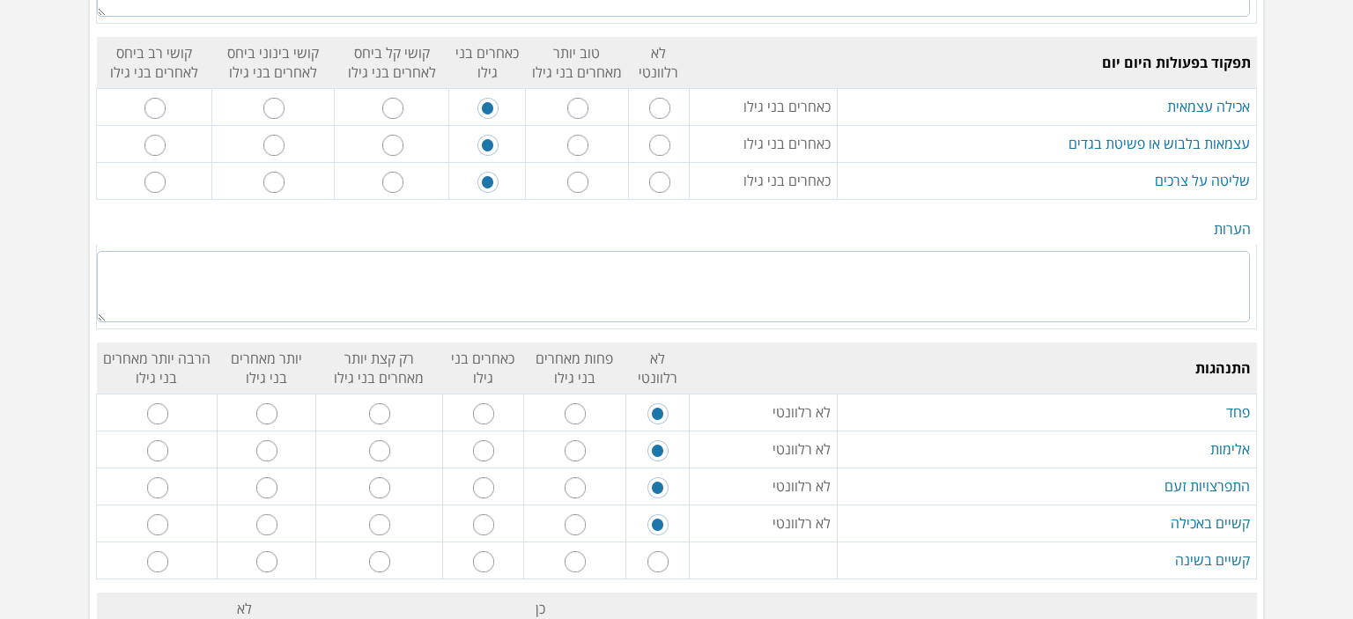
click at [665, 552] on input "radio" at bounding box center [658, 562] width 21 height 21
radio input "true"
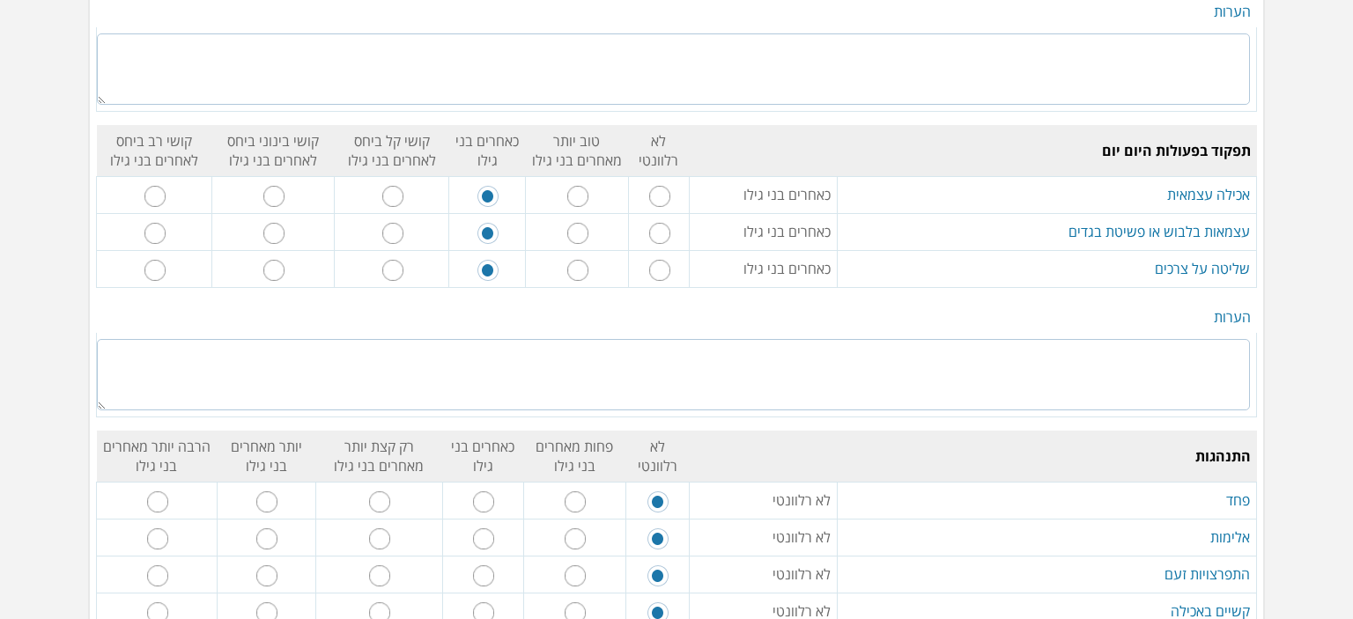
scroll to position [2996, 0]
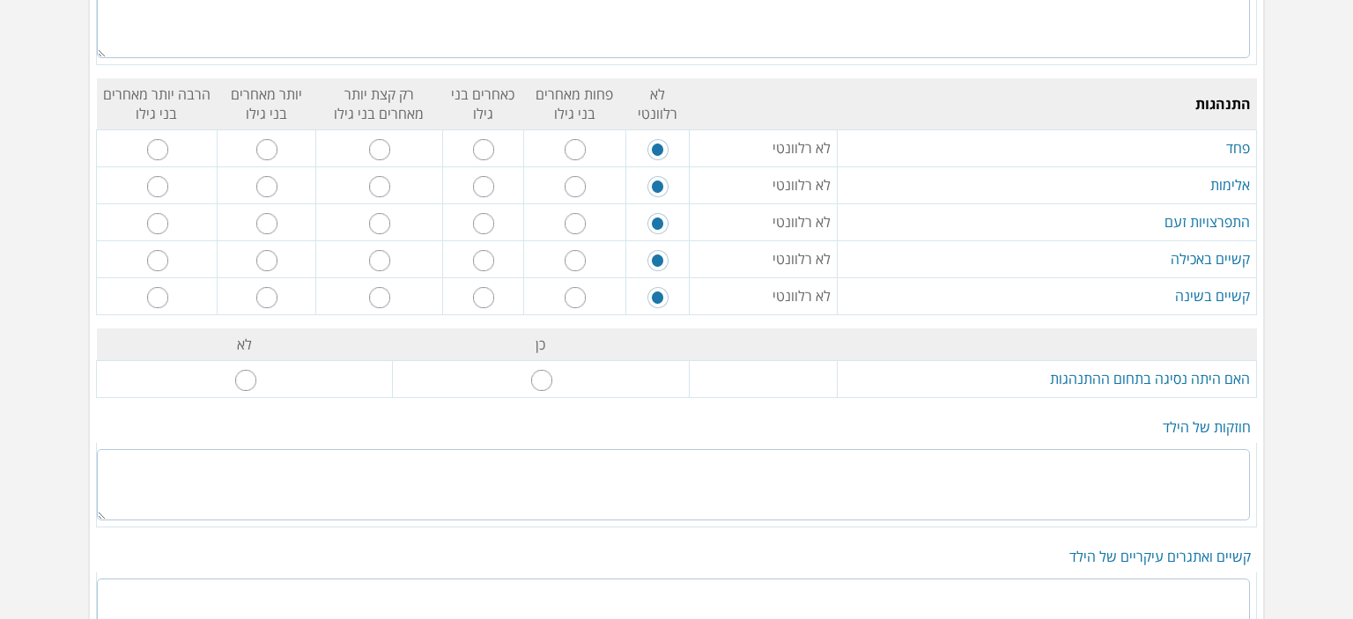
click at [255, 370] on input "radio" at bounding box center [245, 380] width 21 height 21
radio input "true"
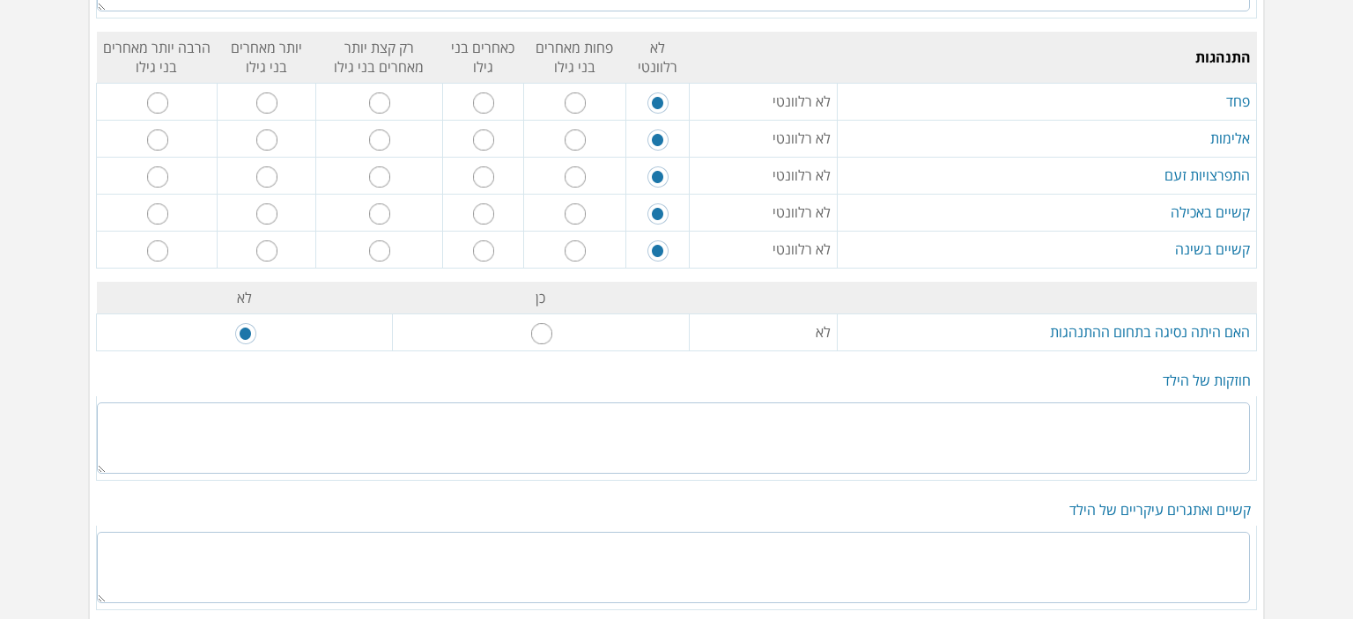
scroll to position [3172, 0]
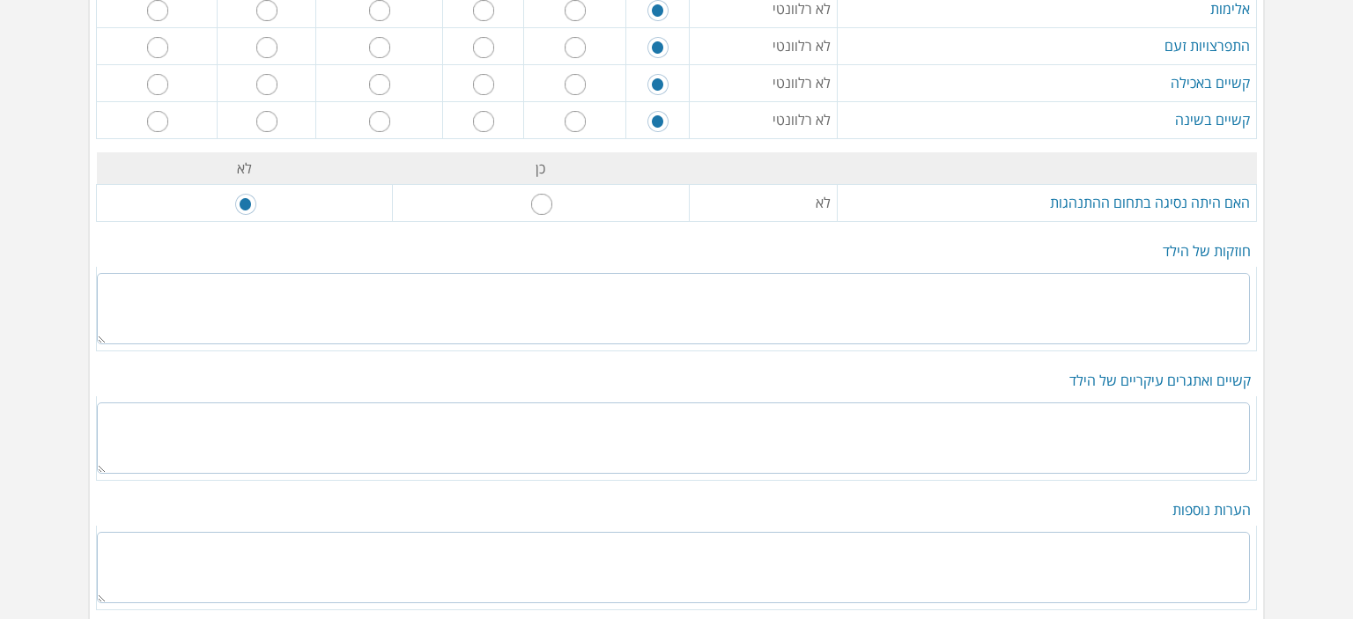
click at [1082, 273] on textarea at bounding box center [673, 308] width 1153 height 71
type textarea "אוהב להקשיב למוזיקה ולרקוד לצליליה חייכן נעים ונינוח"
drag, startPoint x: 1168, startPoint y: 368, endPoint x: 1186, endPoint y: 358, distance: 20.6
click at [1167, 403] on textarea at bounding box center [673, 438] width 1153 height 71
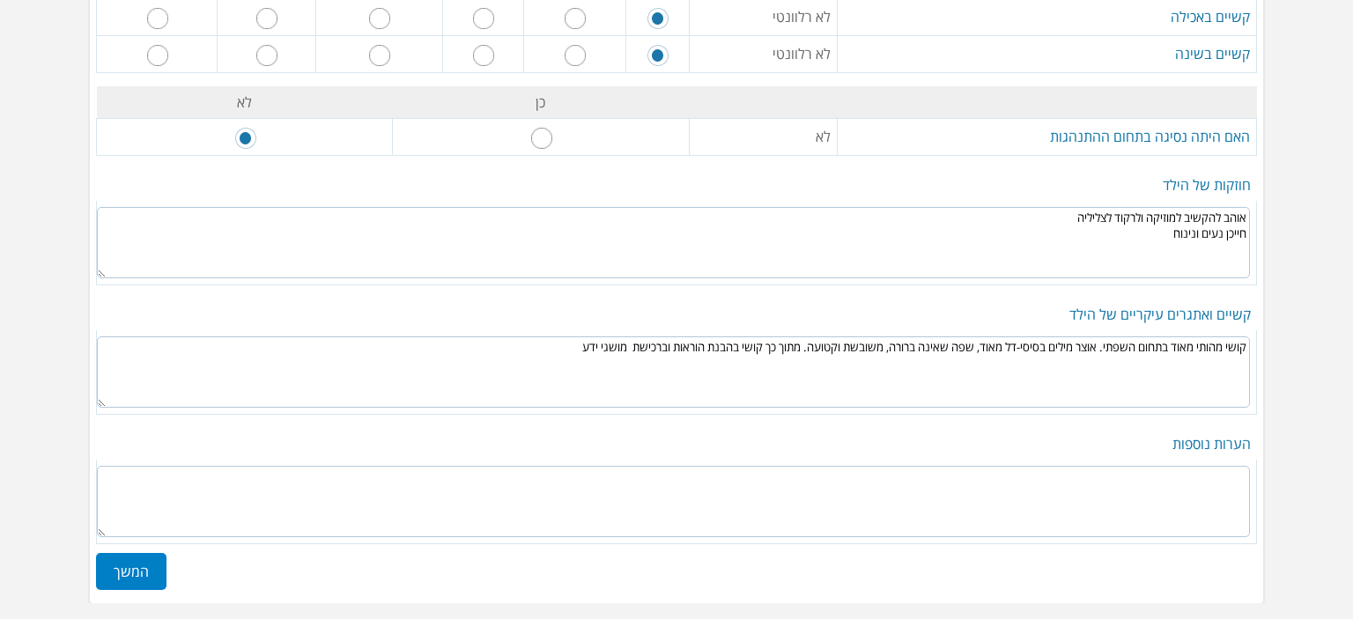
scroll to position [3239, 0]
type textarea "קושי מהותי מאוד בתחום השפתי. אוצר מילים בסיסי-דל מאוד, שפה שאינה ברורה, משובשת …"
click at [133, 552] on label "המשך" at bounding box center [131, 570] width 70 height 37
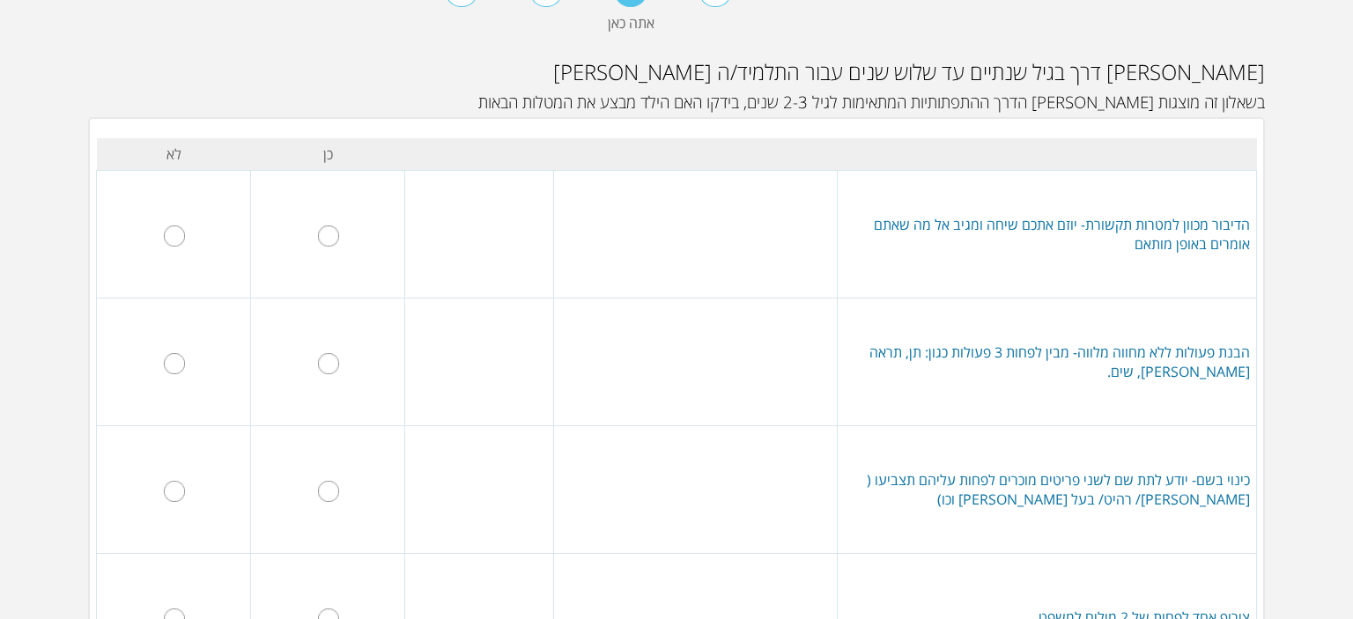
scroll to position [88, 0]
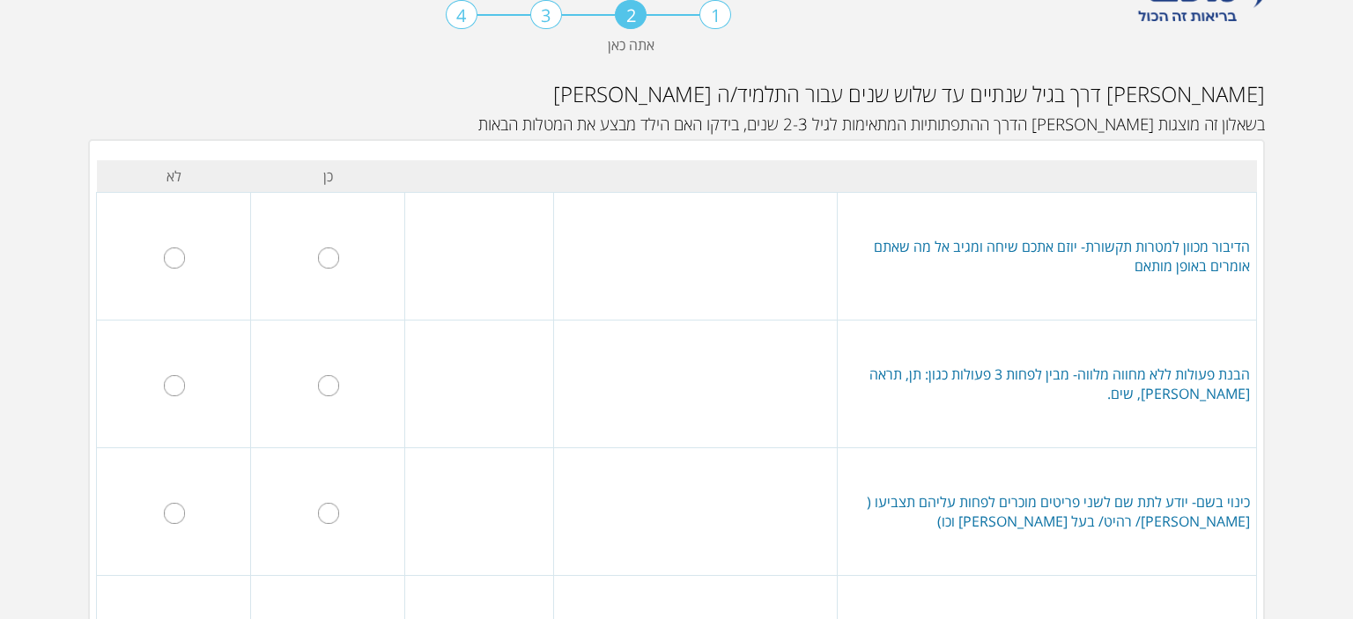
click at [328, 251] on input "radio" at bounding box center [328, 258] width 21 height 21
radio input "true"
click at [333, 391] on input "radio" at bounding box center [328, 385] width 21 height 21
radio input "true"
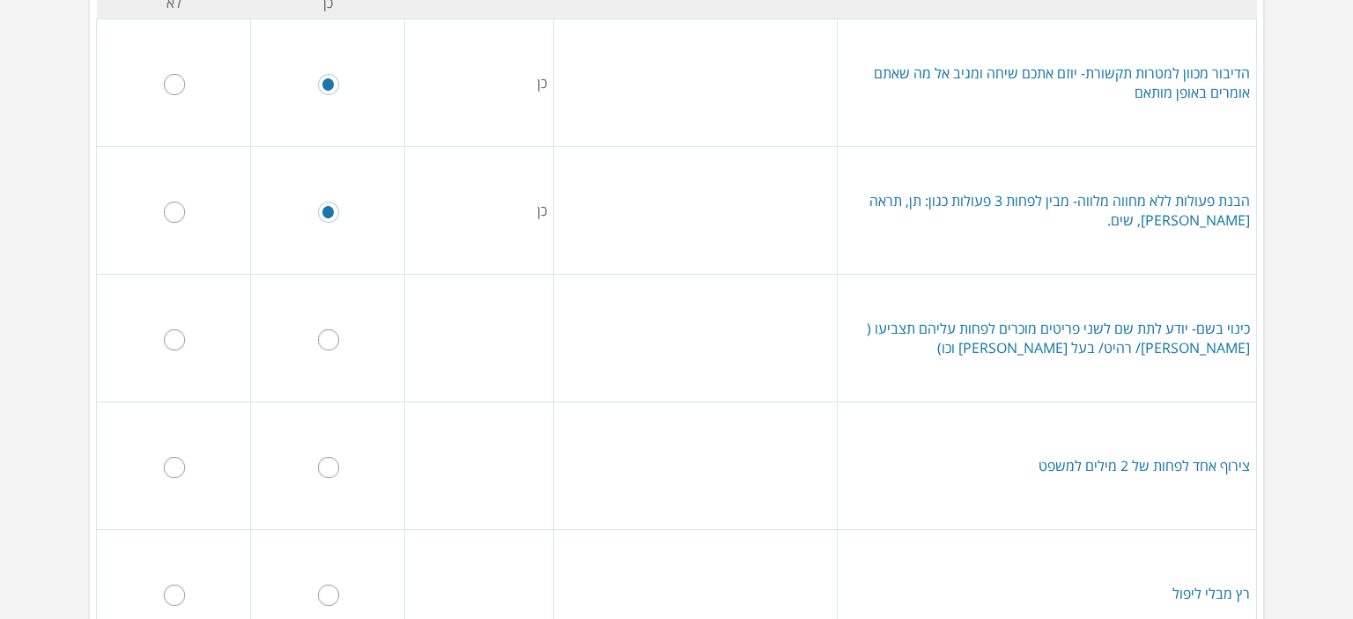
scroll to position [264, 0]
click at [335, 330] on input "radio" at bounding box center [328, 337] width 21 height 21
radio input "true"
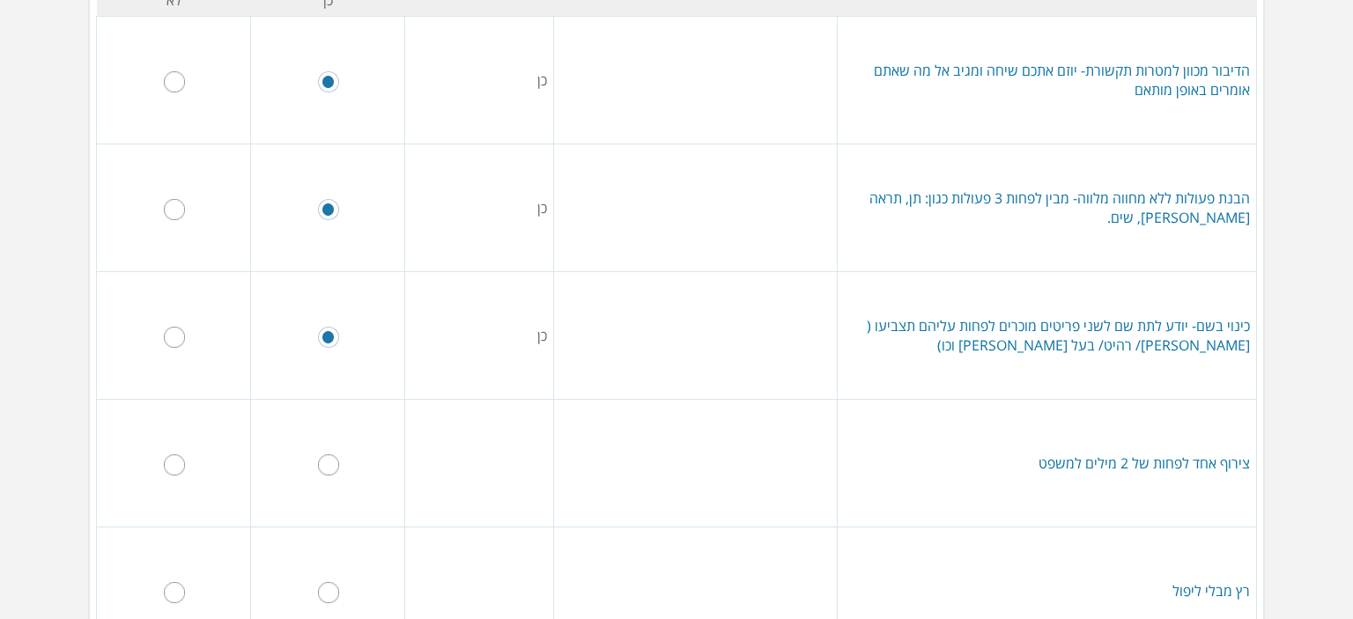
click at [173, 344] on td at bounding box center [174, 336] width 154 height 128
click at [185, 337] on input "radio" at bounding box center [174, 337] width 21 height 21
radio input "true"
click at [161, 479] on td at bounding box center [174, 464] width 154 height 128
click at [173, 469] on td at bounding box center [174, 464] width 154 height 128
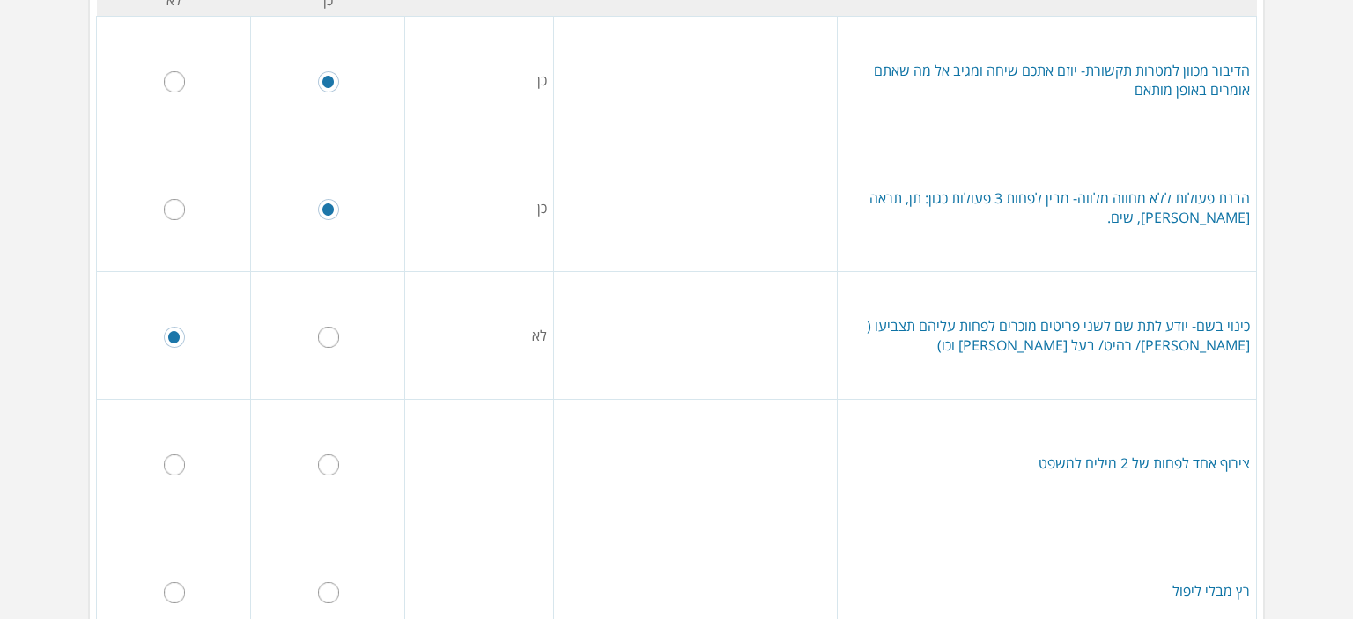
click at [183, 463] on input "radio" at bounding box center [174, 465] width 21 height 21
radio input "true"
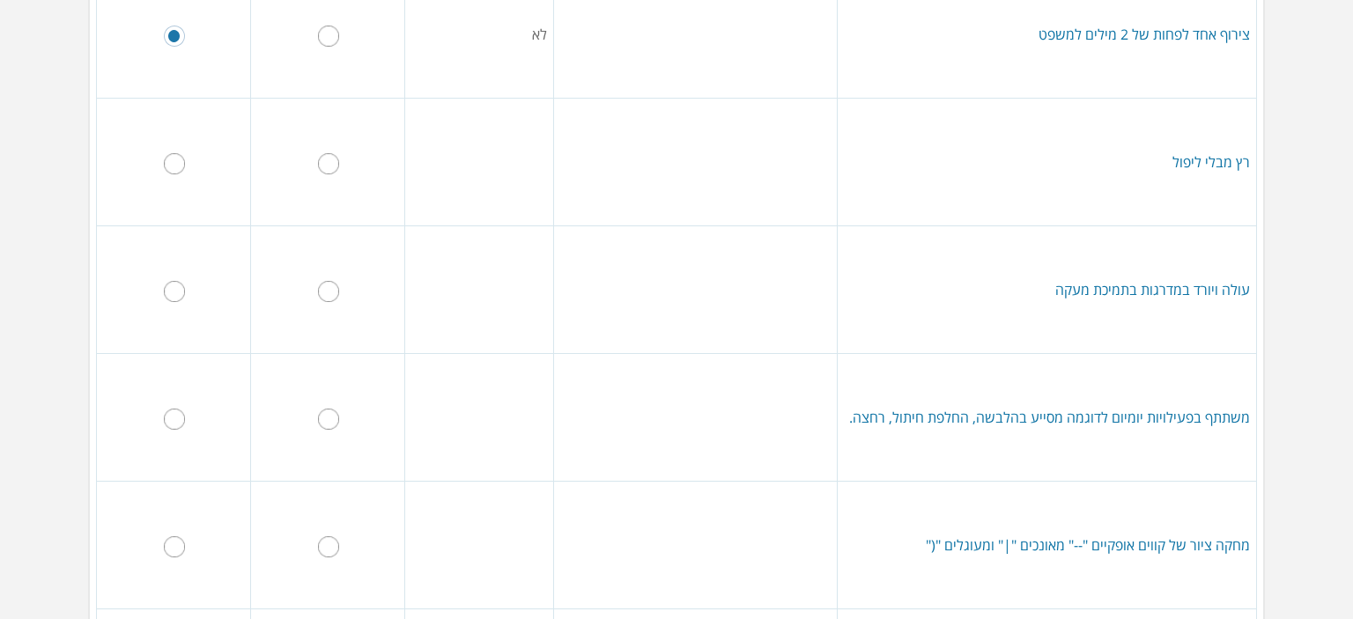
scroll to position [705, 0]
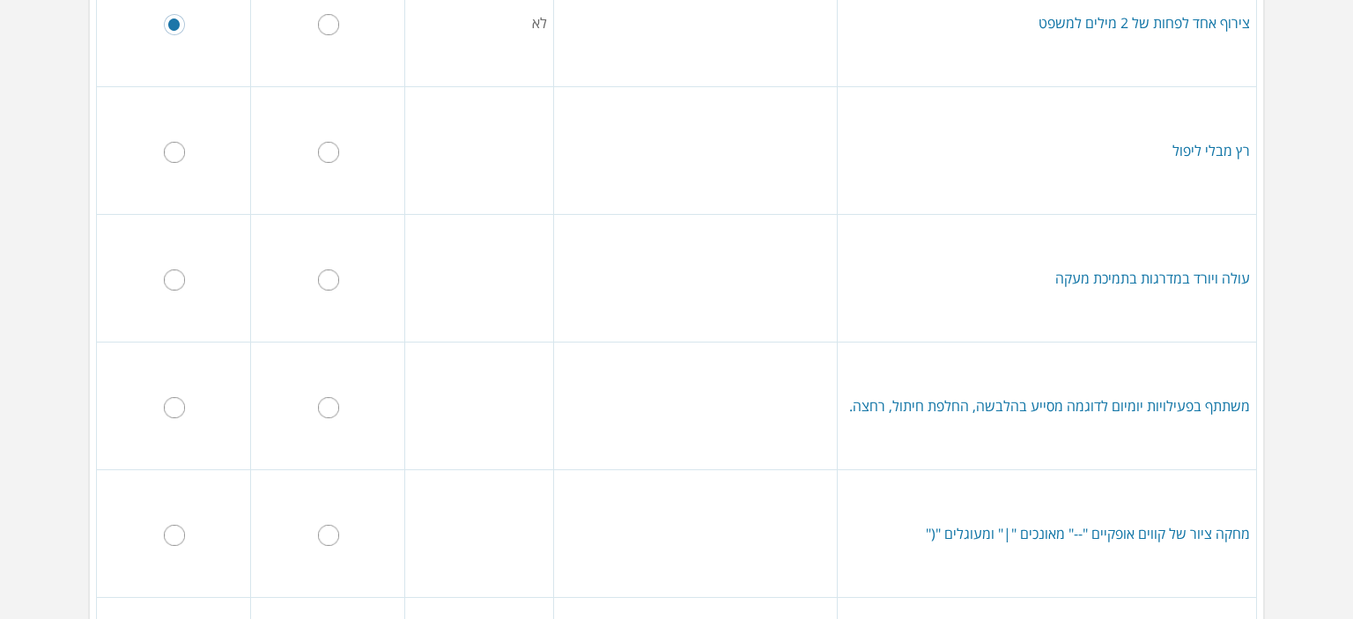
click at [332, 148] on input "radio" at bounding box center [328, 152] width 21 height 21
radio input "true"
click at [339, 277] on input "radio" at bounding box center [328, 280] width 21 height 21
radio input "true"
click at [338, 384] on td at bounding box center [328, 407] width 154 height 128
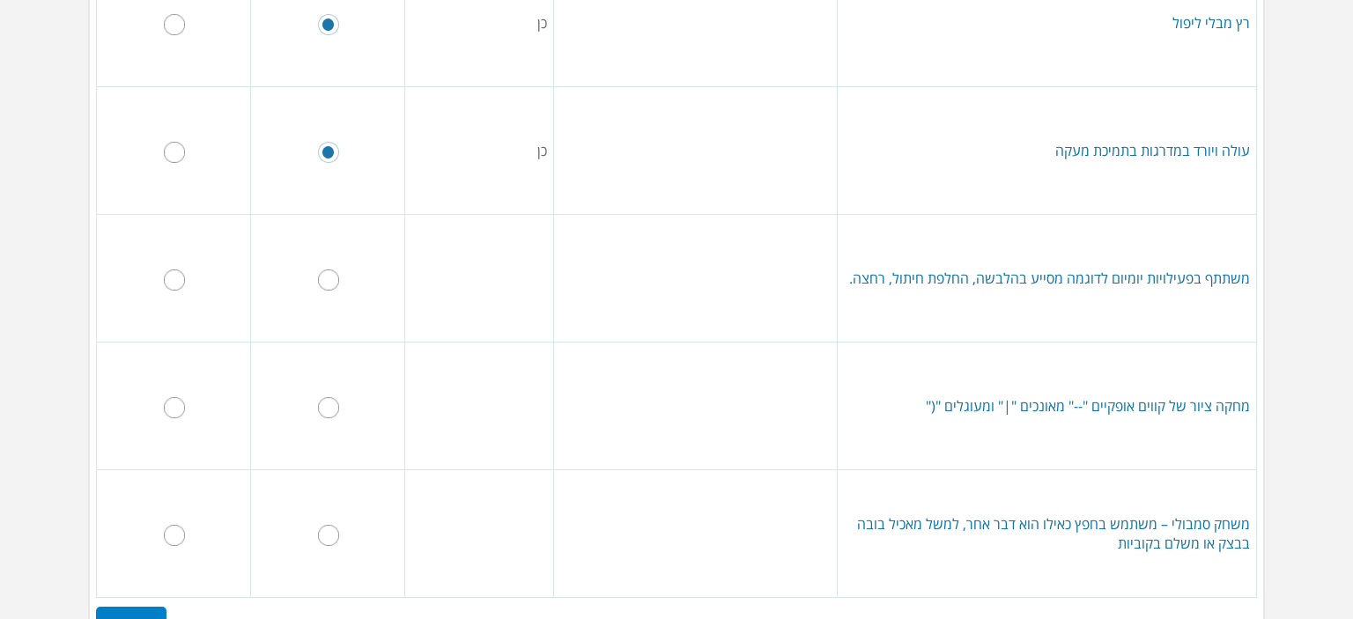
scroll to position [881, 0]
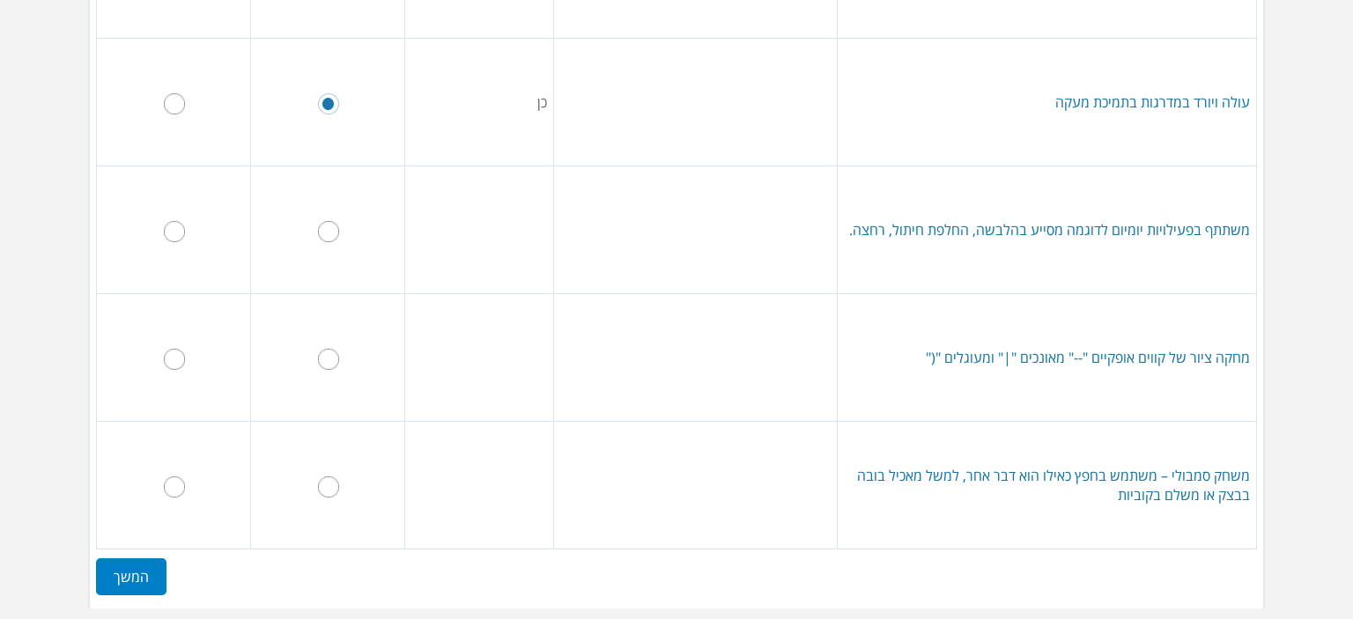
click at [331, 238] on input "radio" at bounding box center [328, 231] width 21 height 21
radio input "true"
click at [180, 352] on input "radio" at bounding box center [174, 359] width 21 height 21
radio input "true"
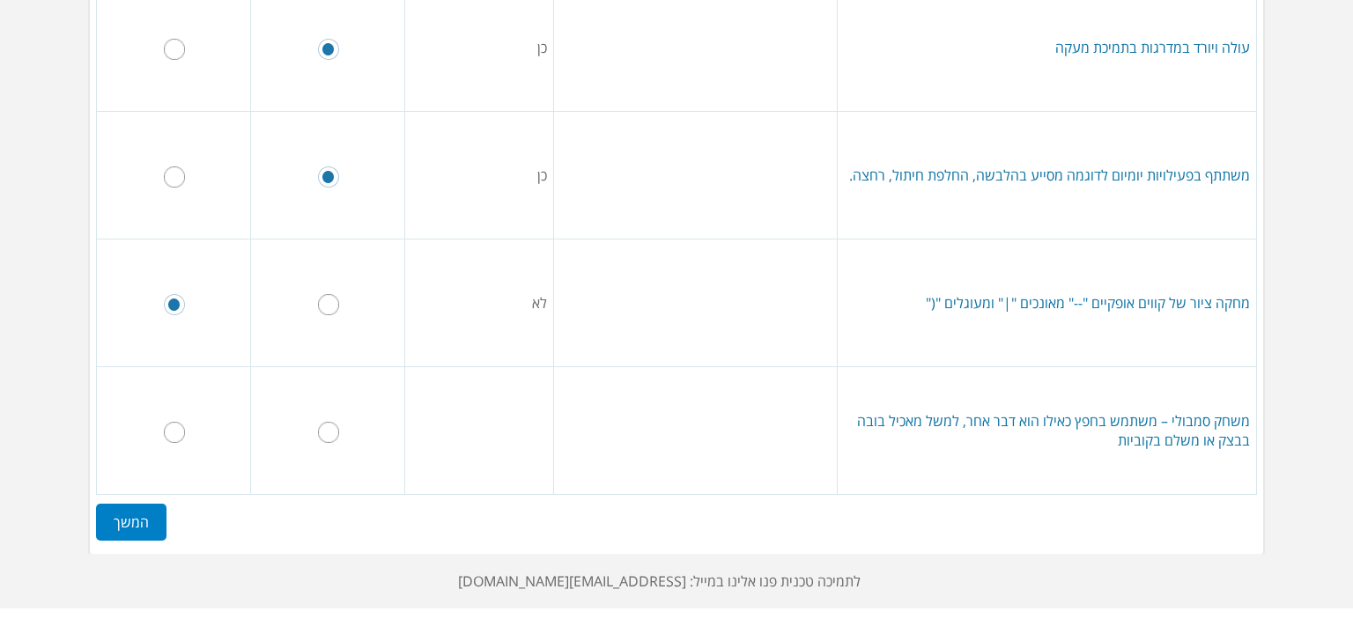
scroll to position [937, 0]
click at [182, 428] on input "radio" at bounding box center [174, 431] width 21 height 21
radio input "true"
click at [331, 444] on td at bounding box center [328, 431] width 154 height 128
click at [330, 426] on input "radio" at bounding box center [328, 431] width 21 height 21
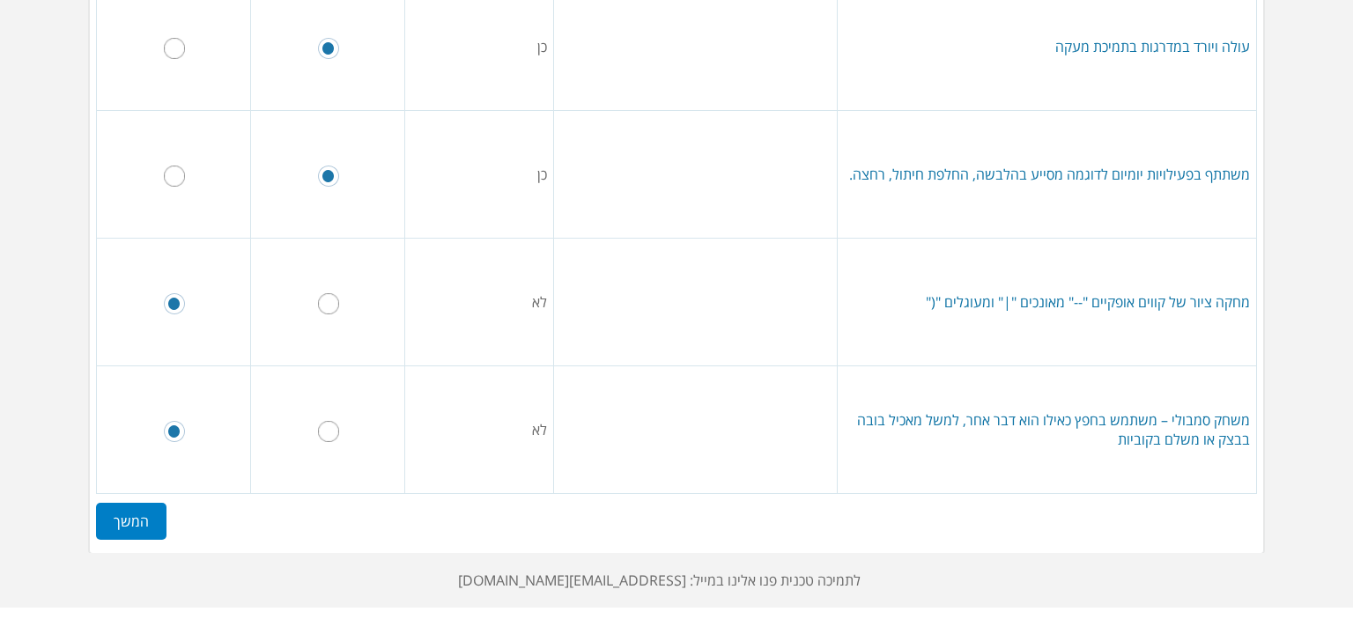
radio input "true"
click at [135, 519] on label "המשך" at bounding box center [131, 521] width 70 height 37
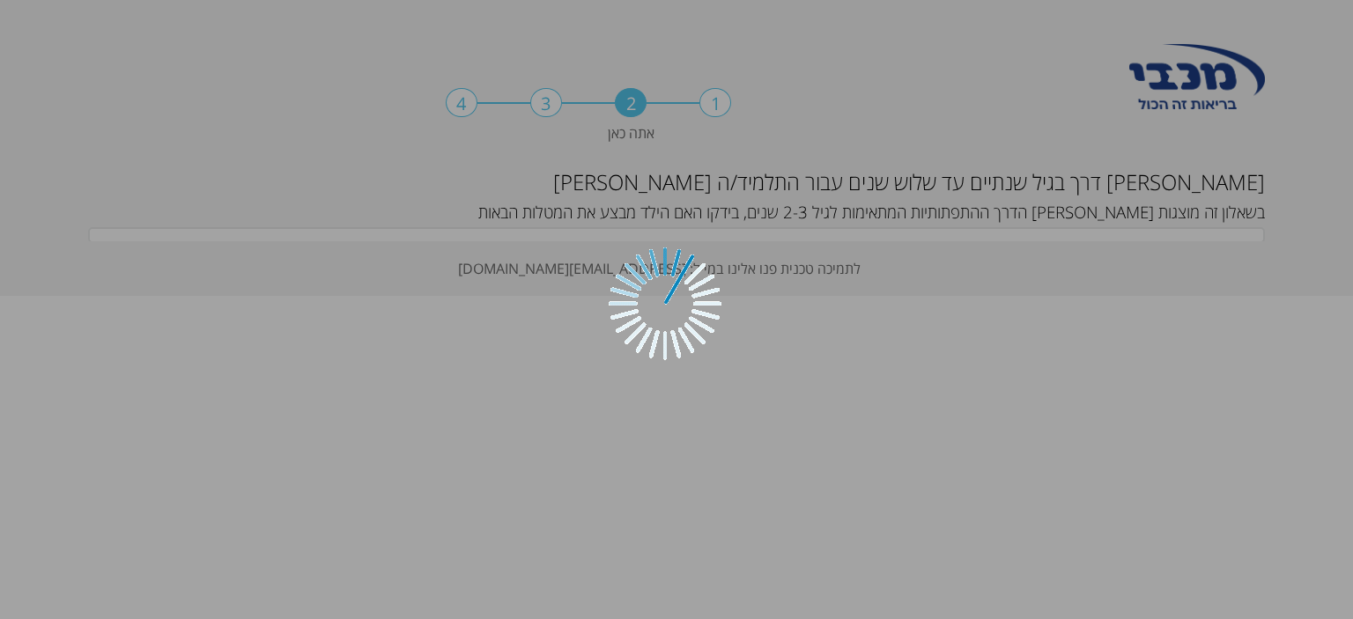
scroll to position [0, 0]
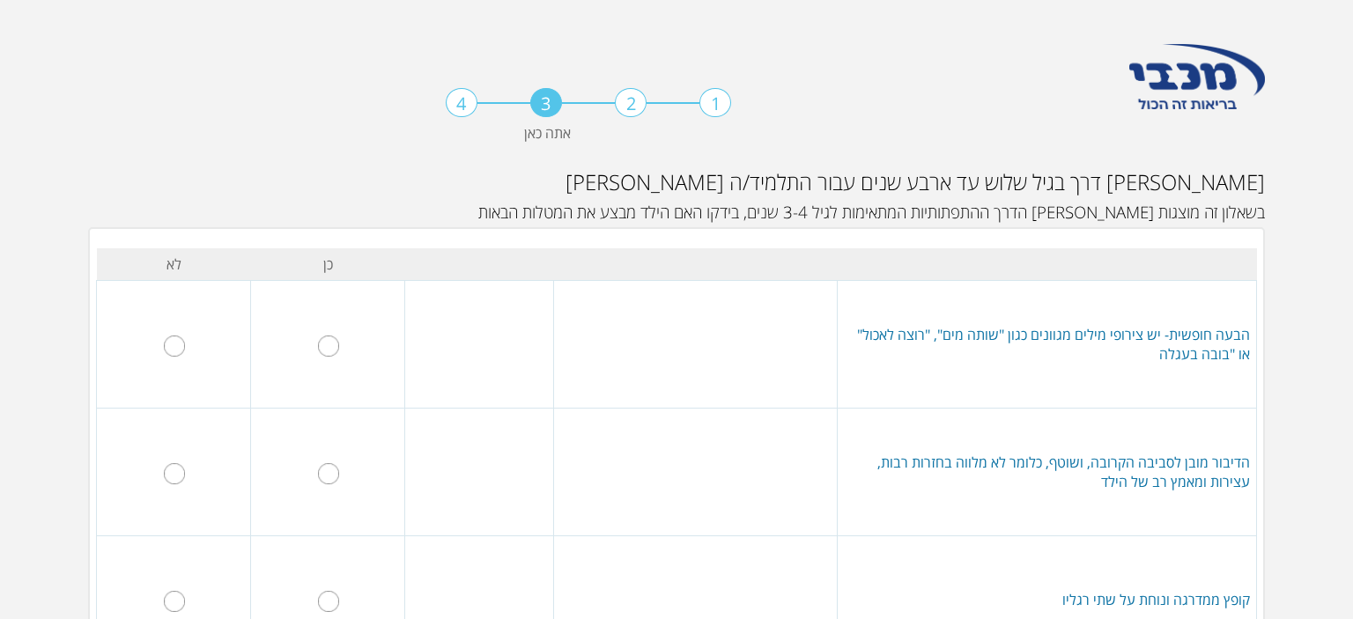
click at [185, 338] on input "radio" at bounding box center [174, 346] width 21 height 21
radio input "true"
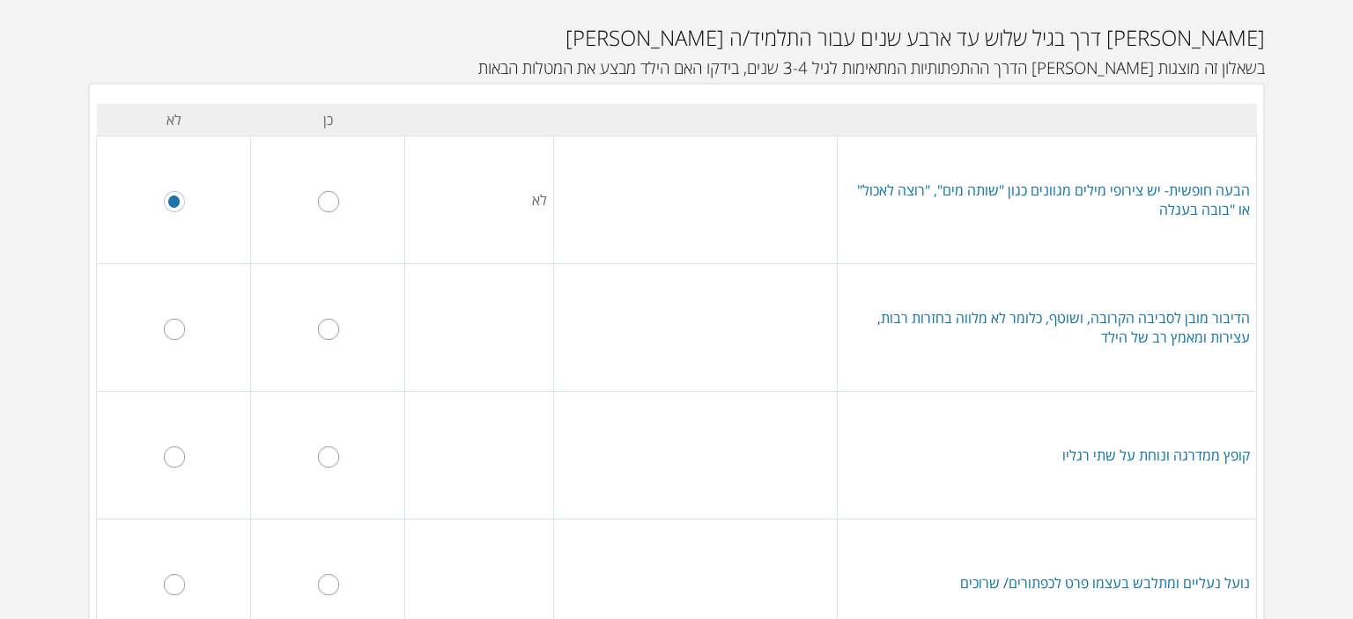
scroll to position [176, 0]
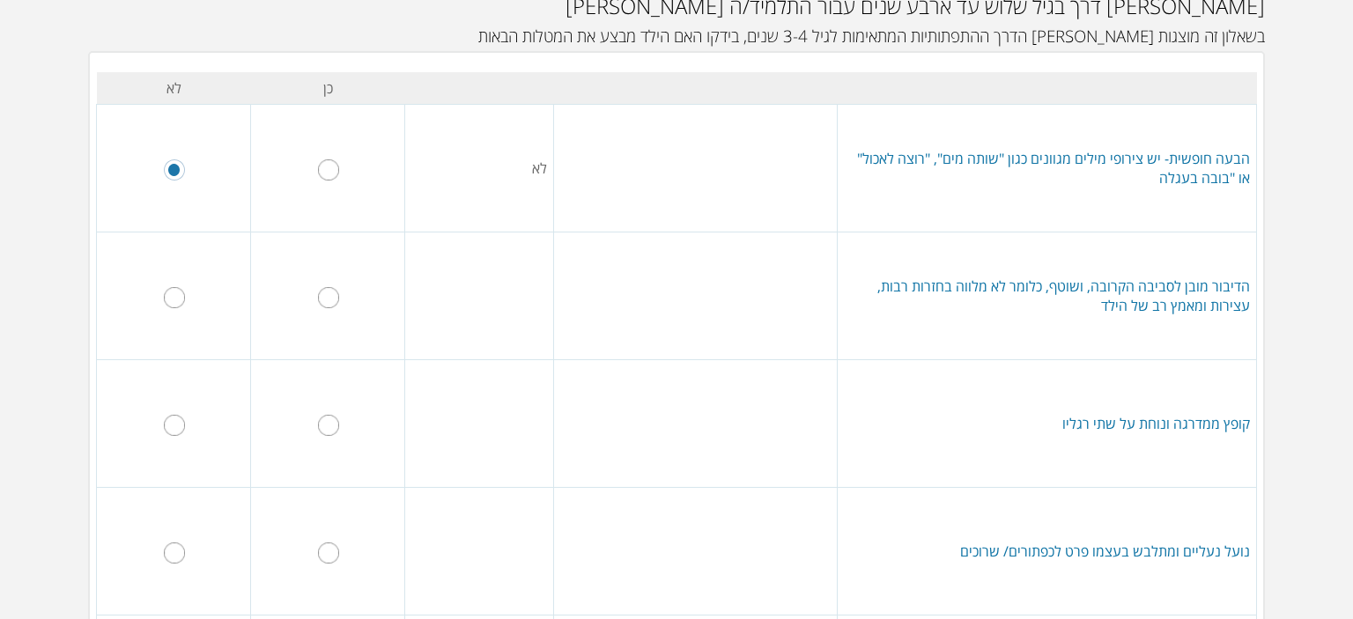
click at [178, 312] on td at bounding box center [174, 297] width 154 height 128
click at [176, 296] on input "radio" at bounding box center [174, 297] width 21 height 21
radio input "true"
click at [335, 426] on input "radio" at bounding box center [328, 425] width 21 height 21
radio input "true"
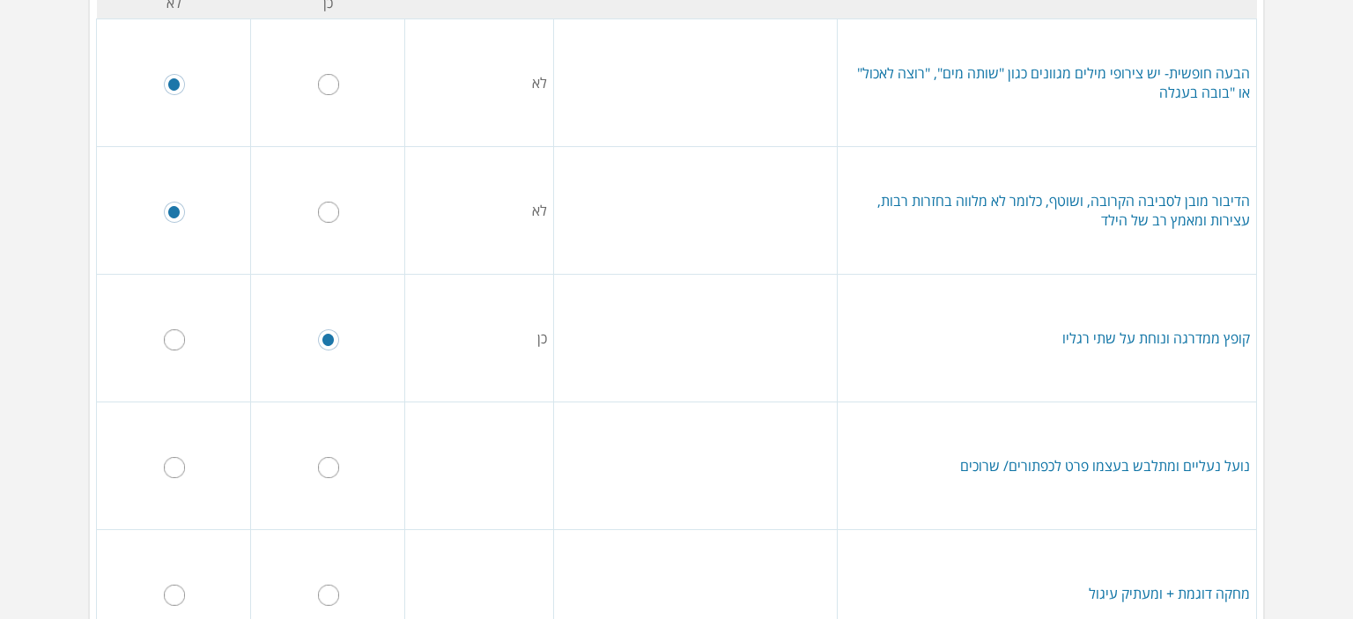
scroll to position [264, 0]
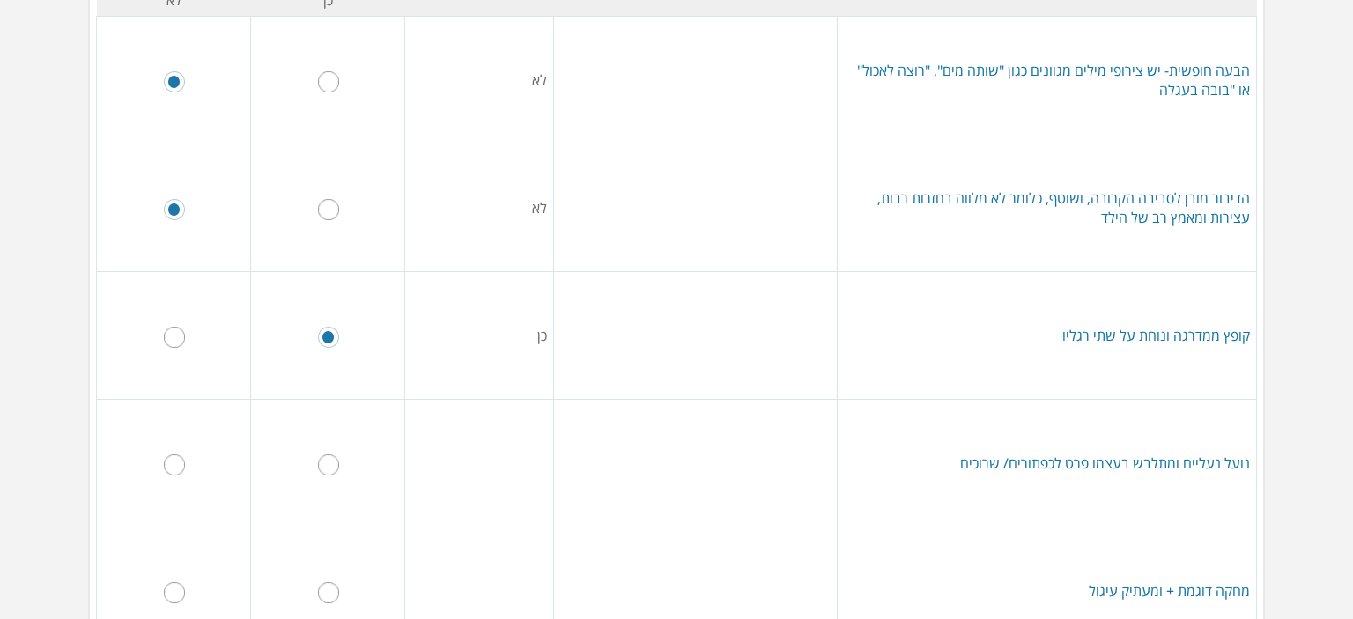
click at [320, 455] on td at bounding box center [328, 464] width 154 height 128
click at [197, 468] on td at bounding box center [174, 464] width 154 height 128
click at [314, 457] on td at bounding box center [328, 464] width 154 height 128
click at [348, 472] on td at bounding box center [328, 464] width 154 height 128
click at [337, 465] on input "radio" at bounding box center [328, 465] width 21 height 21
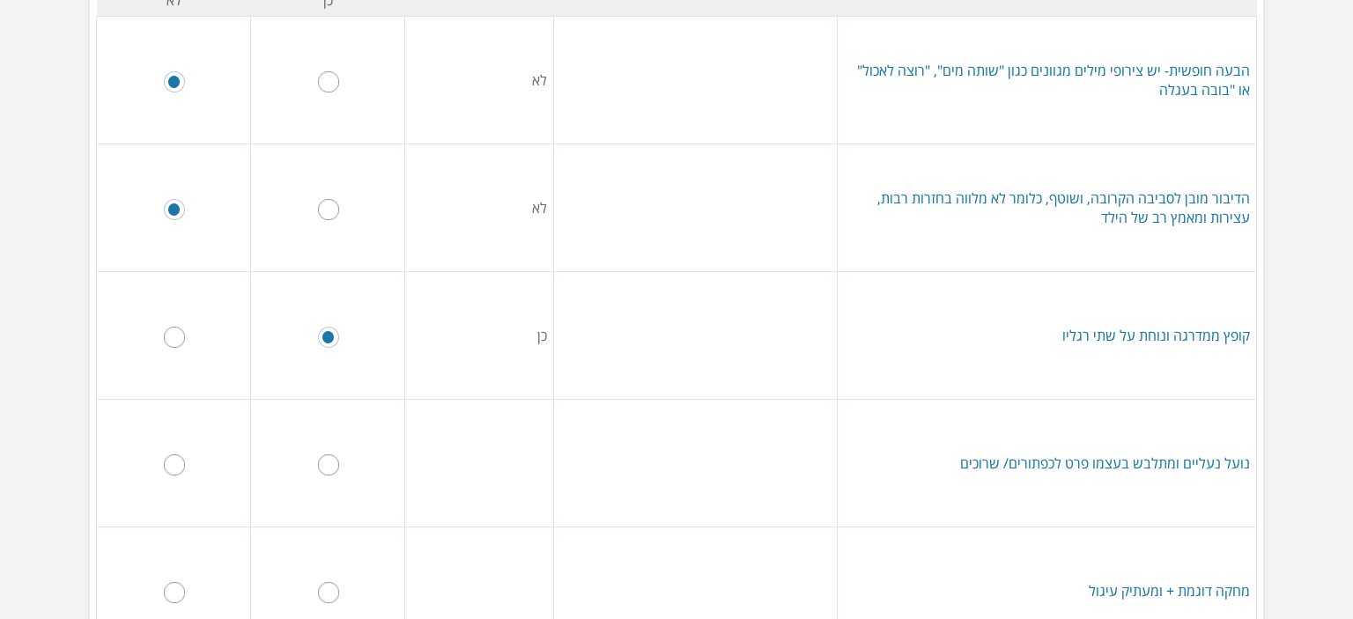
radio input "true"
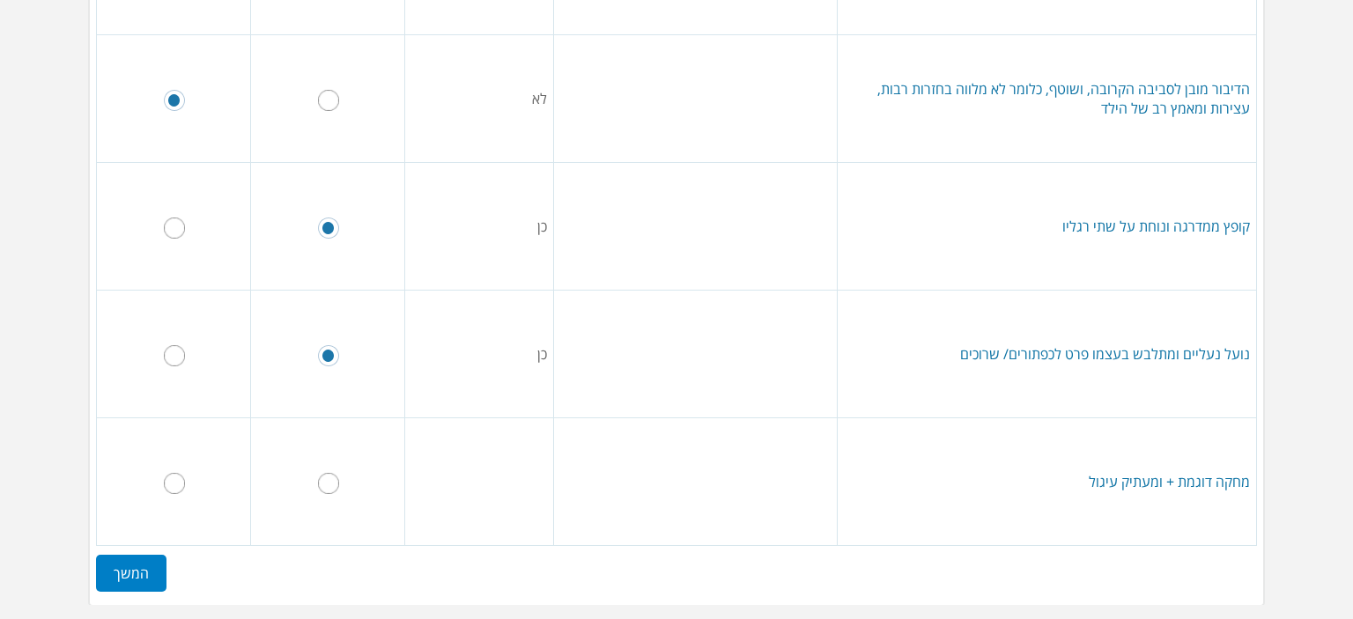
scroll to position [426, 0]
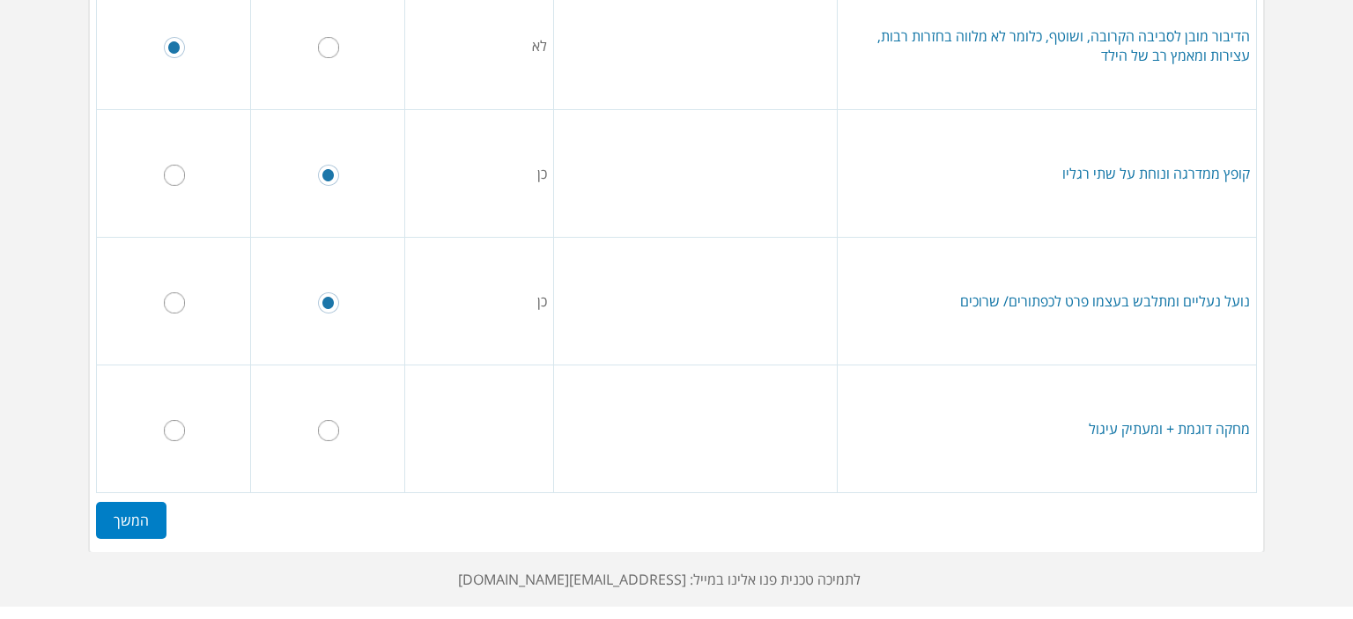
click at [182, 437] on input "radio" at bounding box center [174, 430] width 21 height 21
radio input "true"
click at [167, 504] on label "המשך" at bounding box center [131, 520] width 70 height 37
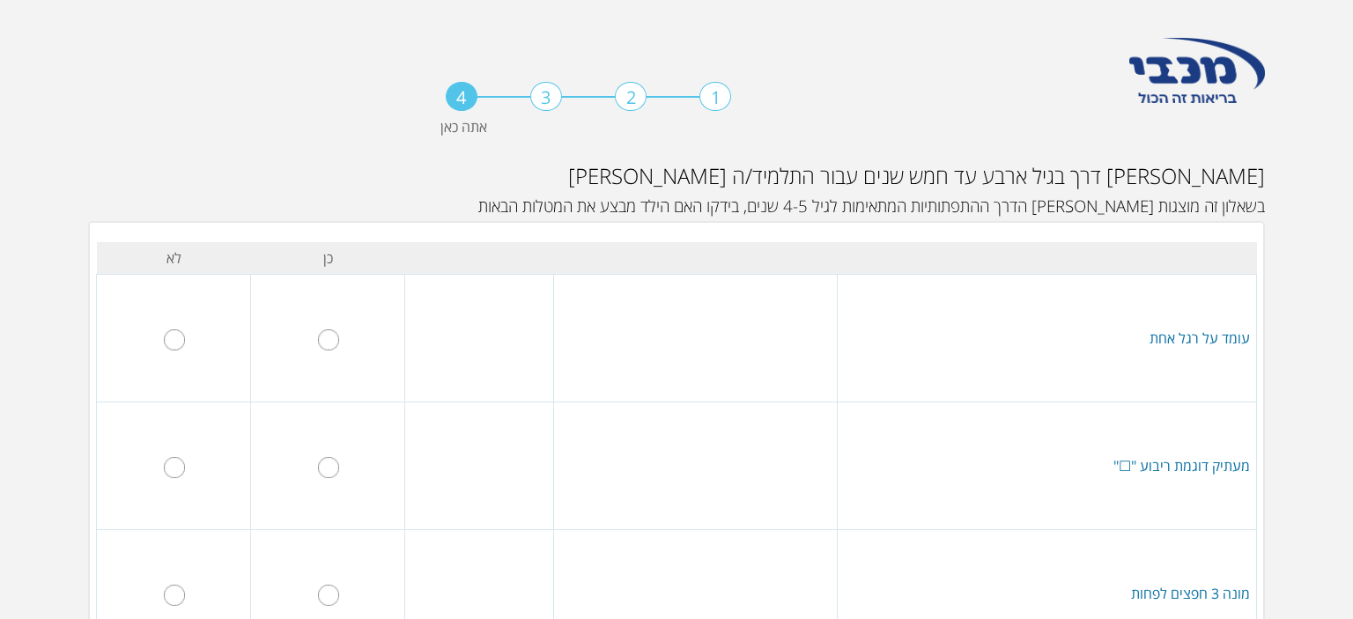
scroll to position [0, 0]
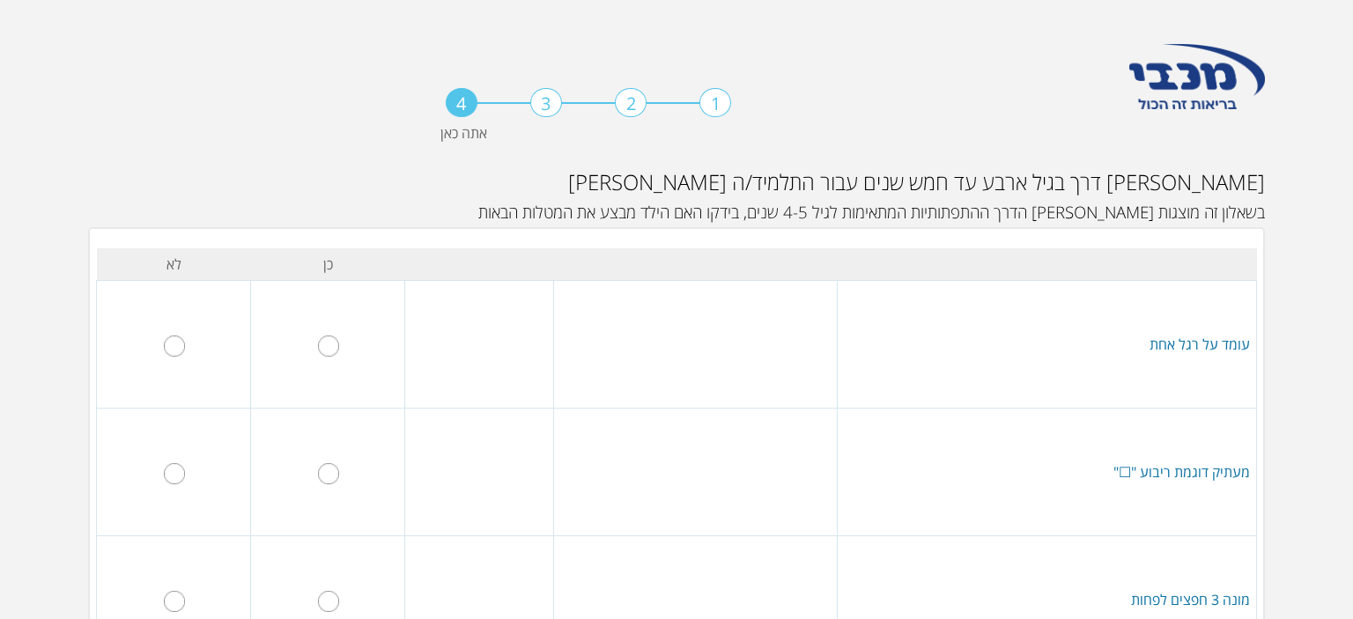
click at [338, 349] on input "radio" at bounding box center [328, 346] width 21 height 21
radio input "true"
click at [185, 481] on input "radio" at bounding box center [174, 473] width 21 height 21
radio input "true"
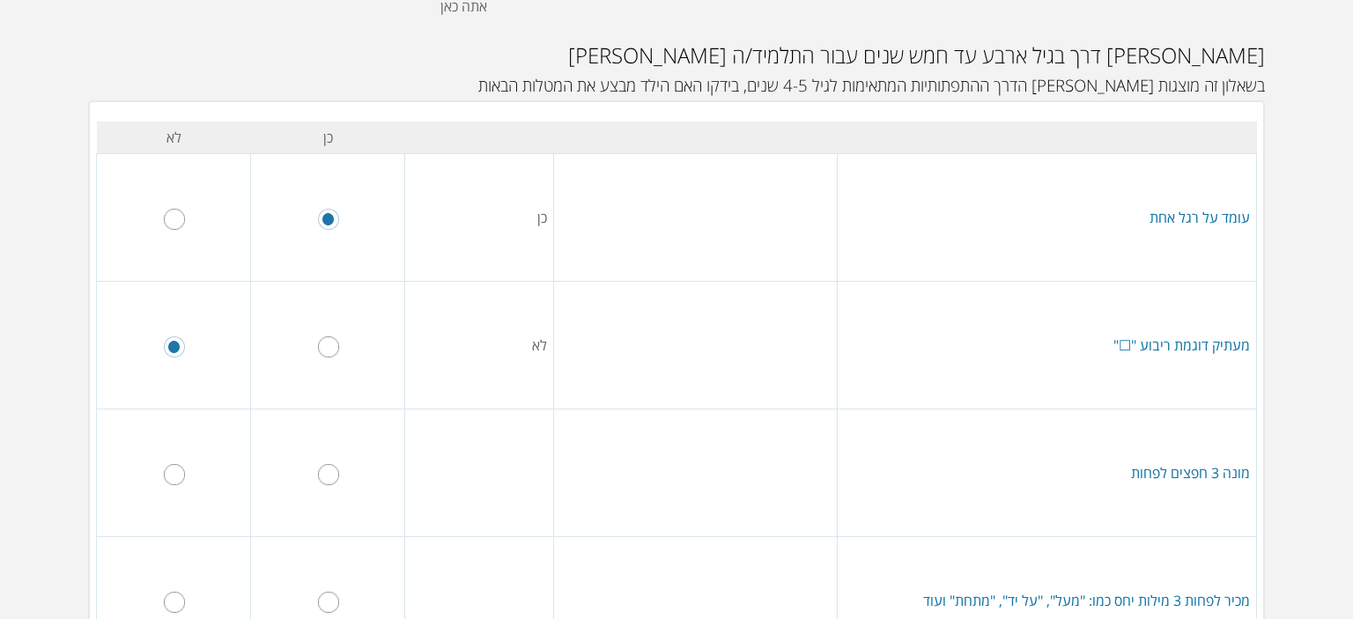
scroll to position [176, 0]
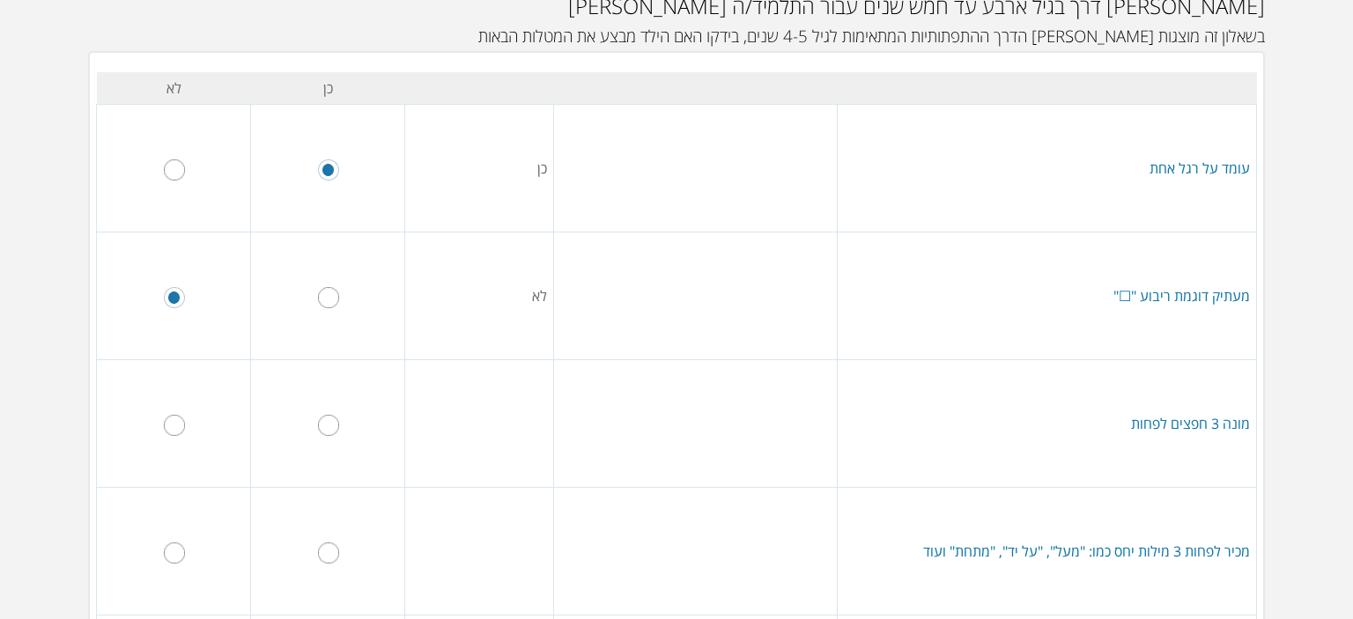
click at [180, 426] on input "radio" at bounding box center [174, 425] width 21 height 21
radio input "true"
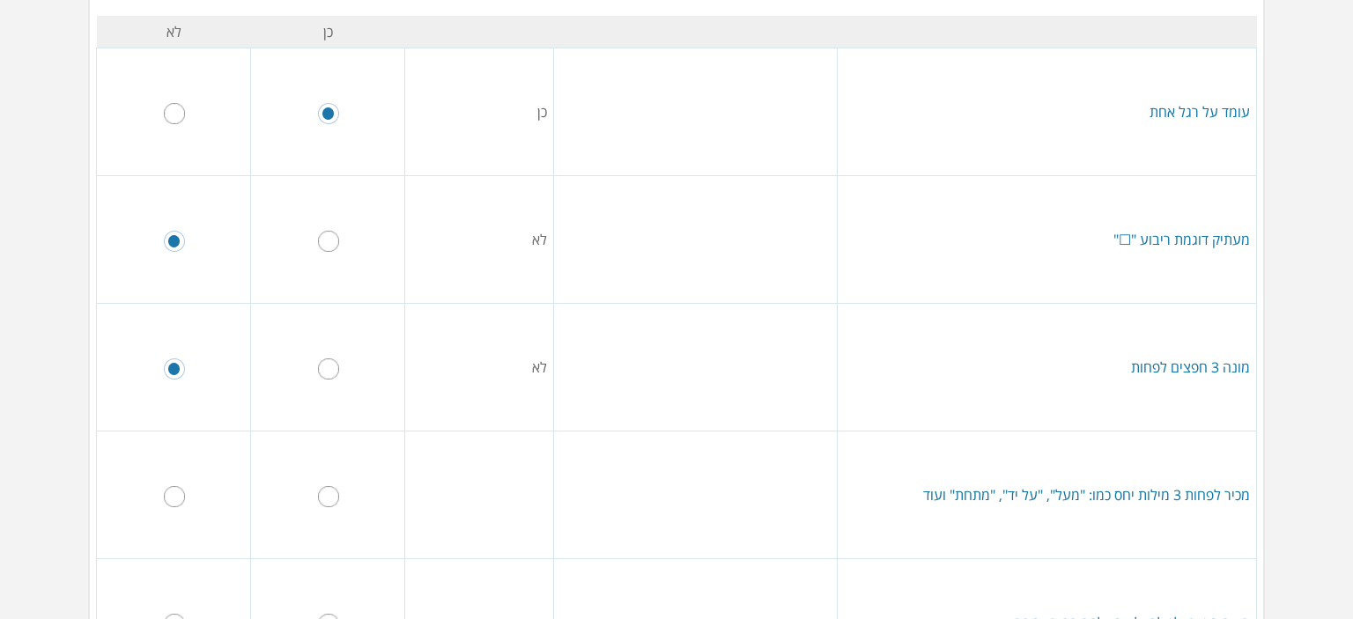
scroll to position [352, 0]
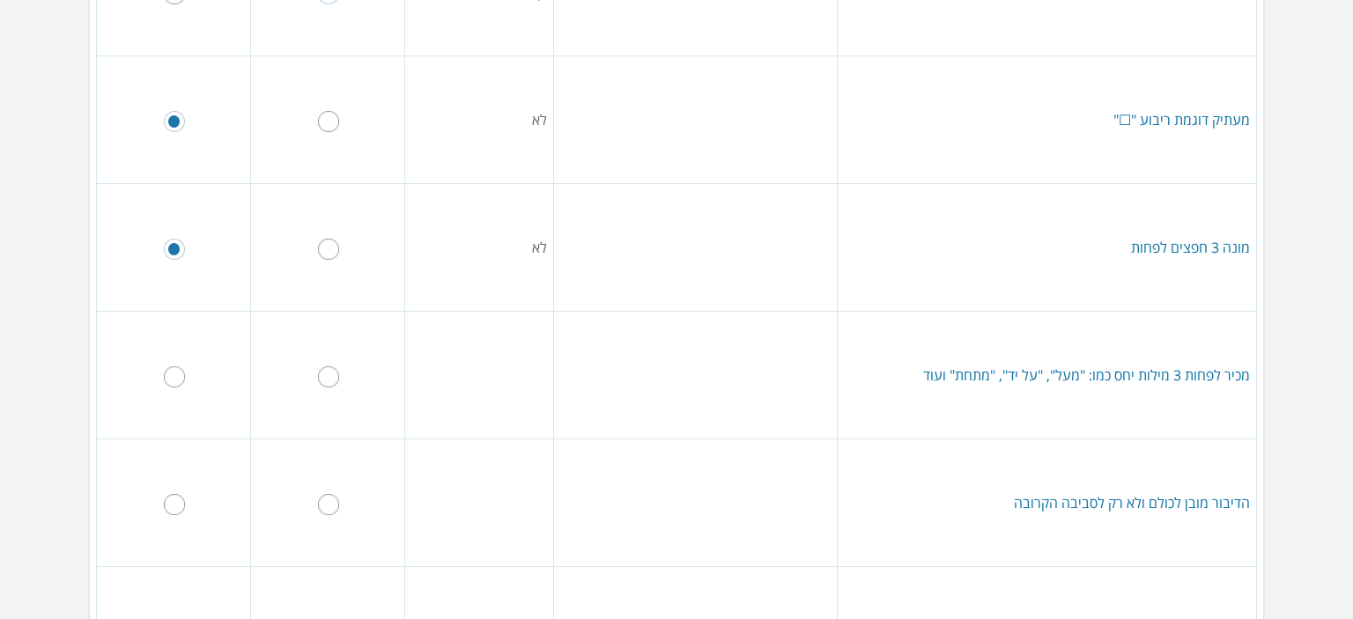
click at [204, 346] on td at bounding box center [174, 376] width 154 height 128
click at [185, 382] on input "radio" at bounding box center [174, 377] width 21 height 21
radio input "true"
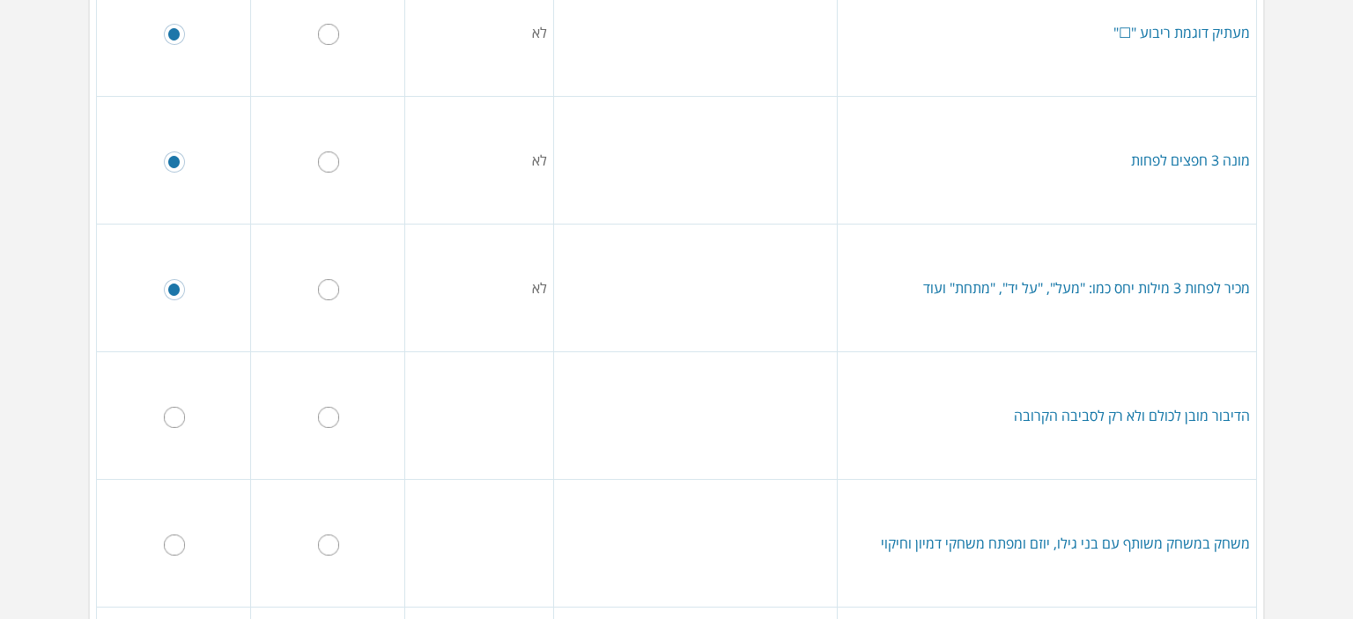
scroll to position [441, 0]
click at [331, 411] on input "radio" at bounding box center [328, 416] width 21 height 21
radio input "true"
click at [182, 426] on td at bounding box center [174, 416] width 154 height 128
click at [185, 411] on input "radio" at bounding box center [174, 416] width 21 height 21
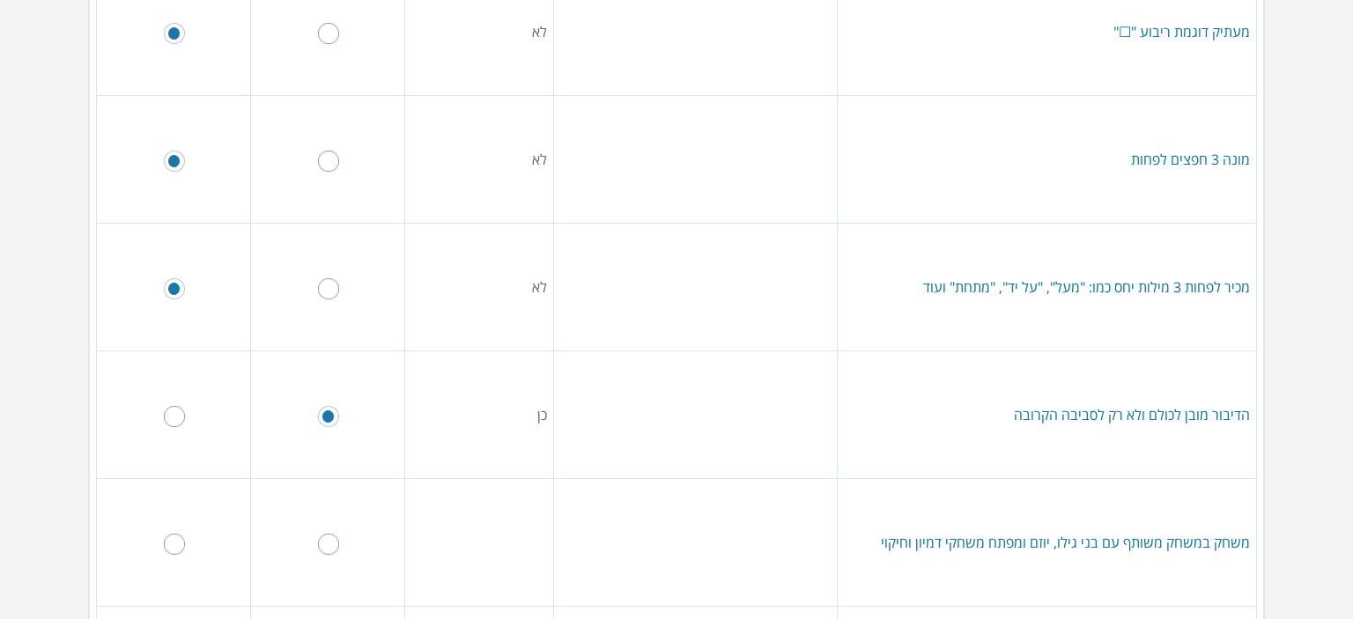
radio input "true"
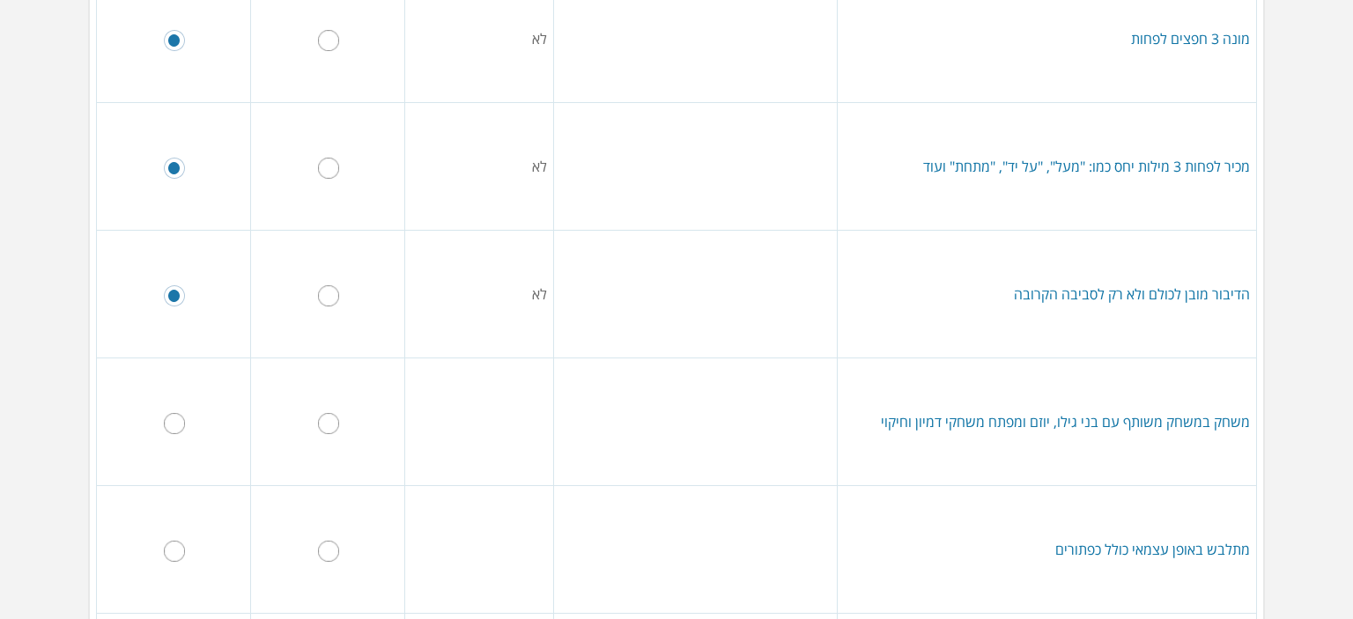
scroll to position [617, 0]
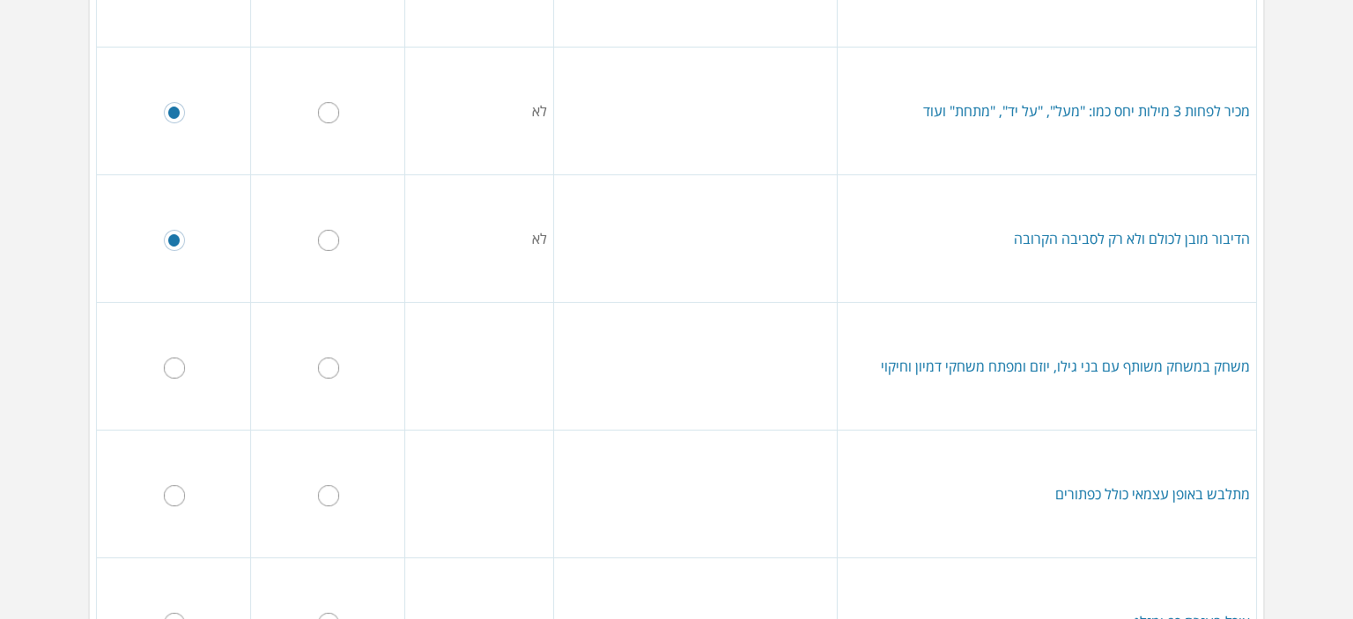
click at [191, 377] on td at bounding box center [174, 367] width 154 height 128
click at [185, 373] on input "radio" at bounding box center [174, 368] width 21 height 21
radio input "true"
click at [176, 485] on input "radio" at bounding box center [174, 495] width 21 height 21
radio input "true"
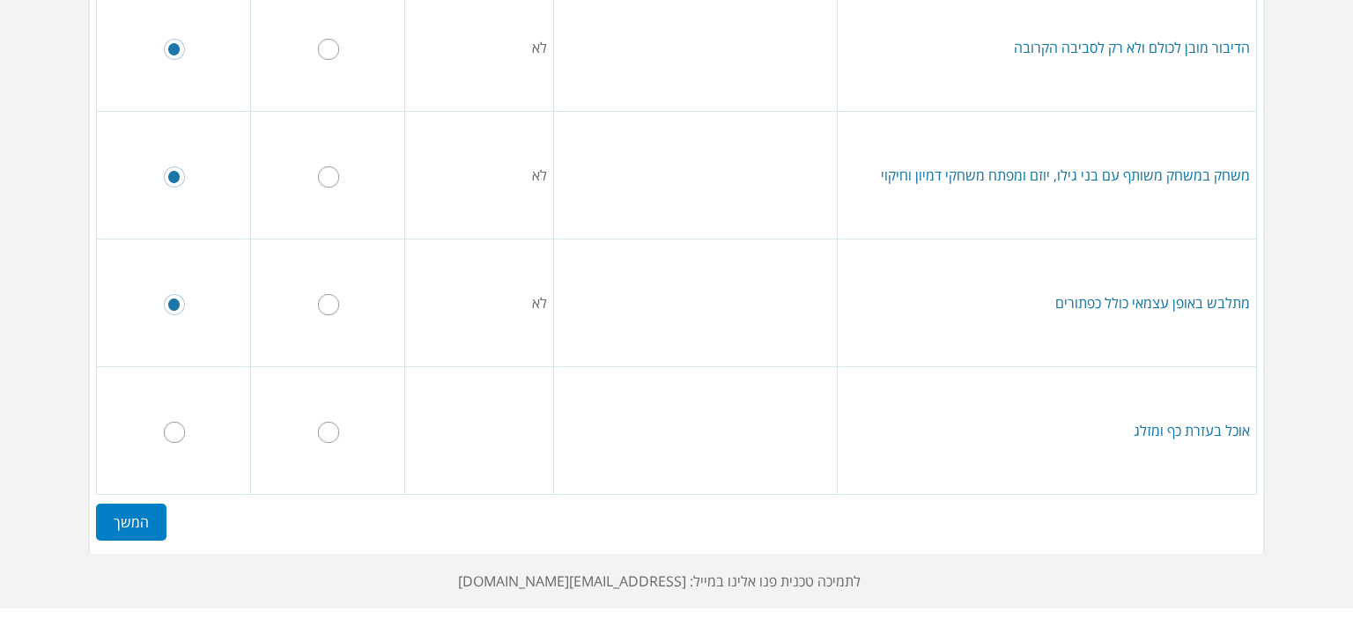
scroll to position [809, 0]
click at [333, 415] on td at bounding box center [328, 431] width 154 height 128
click at [331, 421] on input "radio" at bounding box center [328, 431] width 21 height 21
radio input "true"
click at [130, 515] on label "המשך" at bounding box center [131, 521] width 70 height 37
